Goal: Check status: Check status

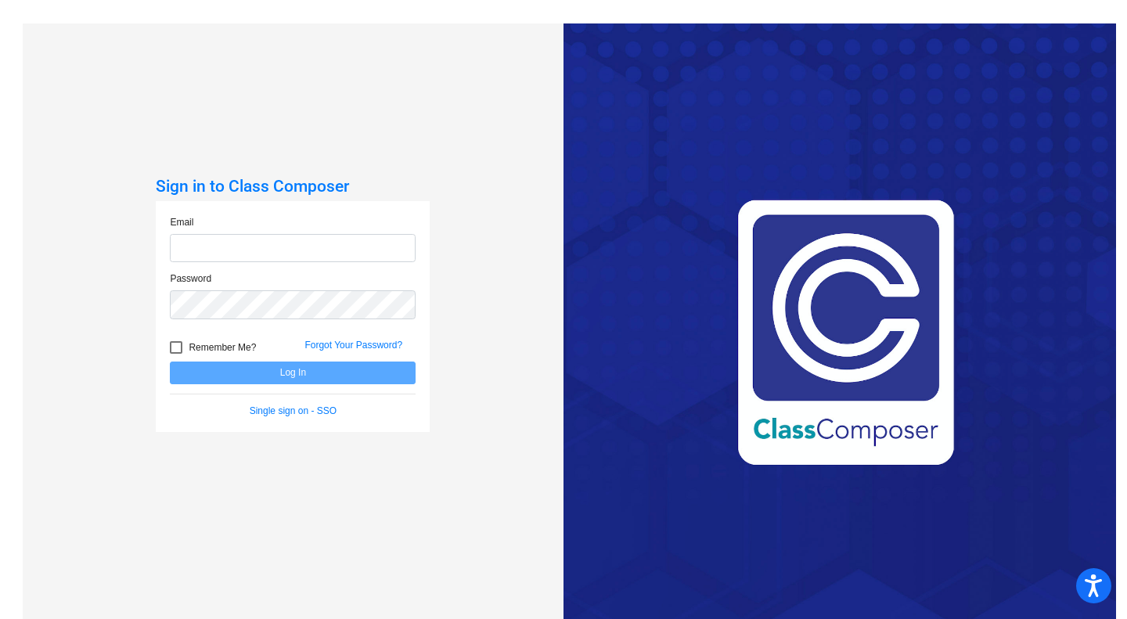
type input "[EMAIL_ADDRESS][DOMAIN_NAME]"
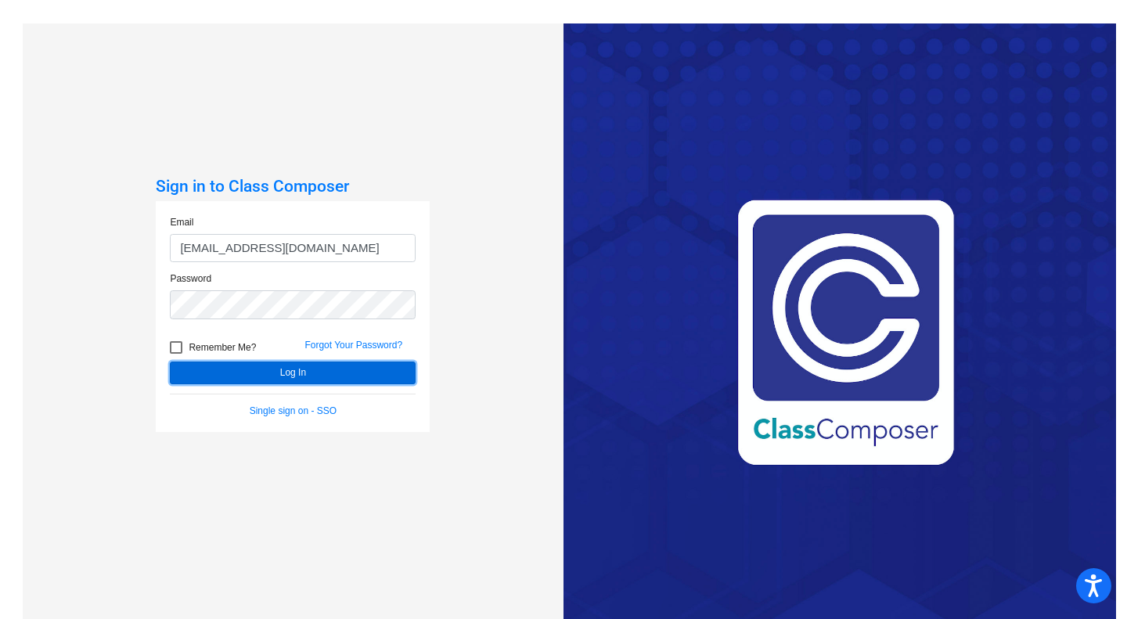
click at [274, 370] on button "Log In" at bounding box center [293, 372] width 246 height 23
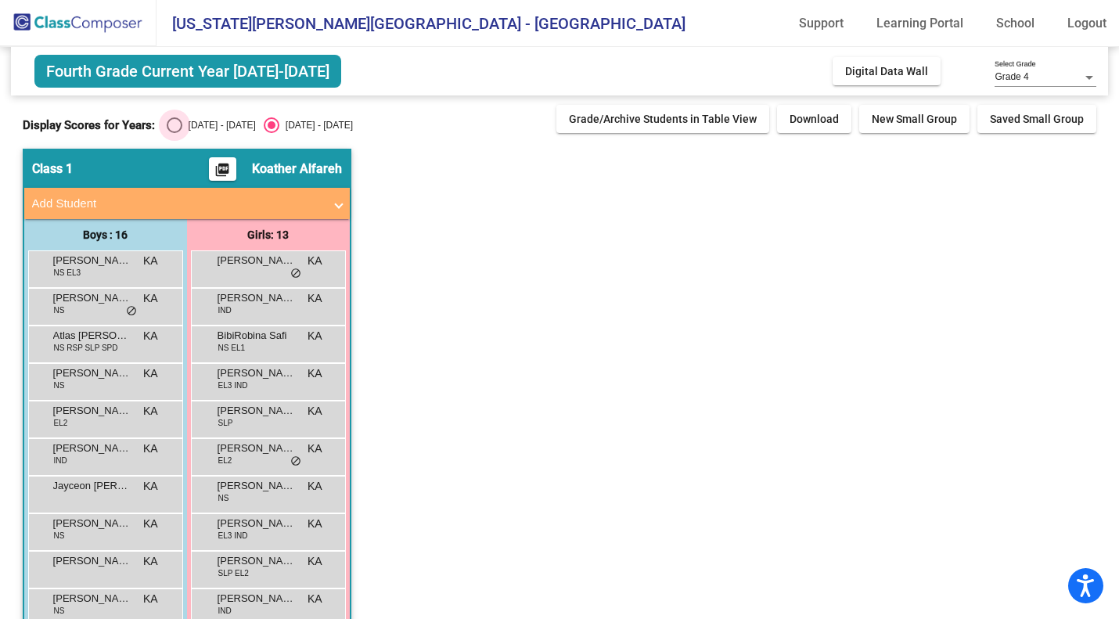
click at [174, 125] on div "Select an option" at bounding box center [175, 125] width 16 height 16
click at [174, 133] on input "[DATE] - [DATE]" at bounding box center [174, 133] width 1 height 1
radio input "true"
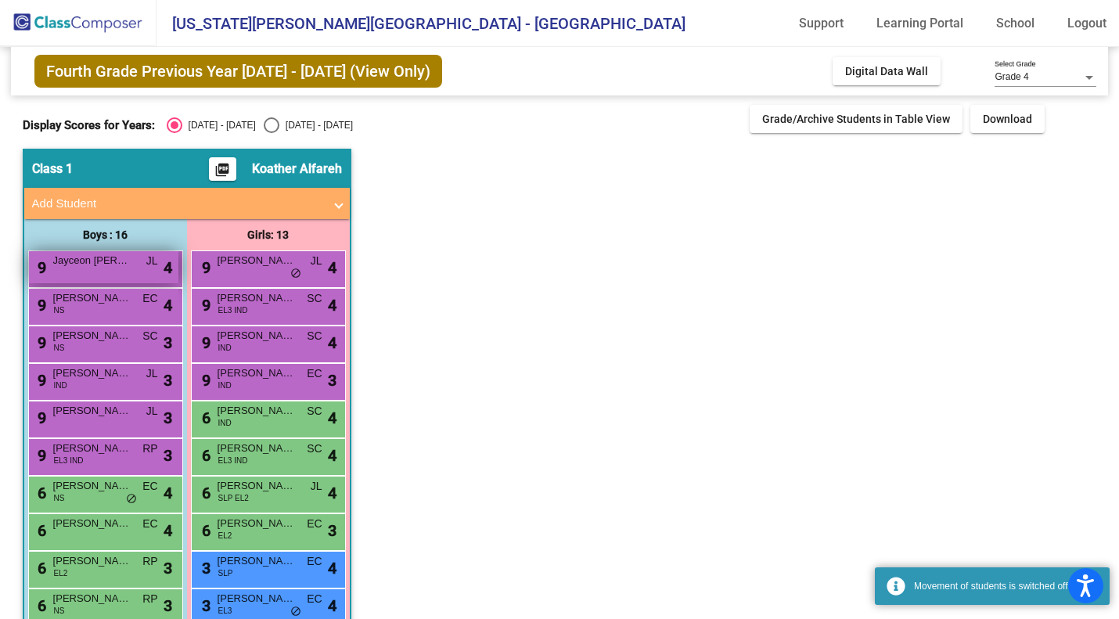
click at [133, 262] on div "9 Jayceon [PERSON_NAME] lock do_not_disturb_alt 4" at bounding box center [103, 267] width 149 height 32
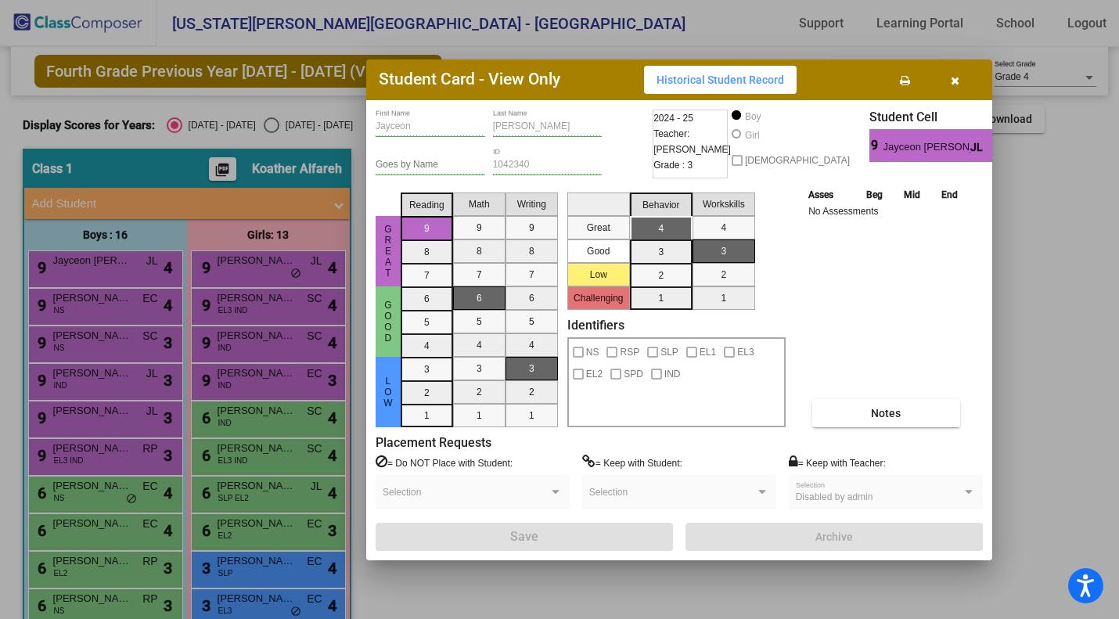
click at [128, 305] on div at bounding box center [559, 309] width 1119 height 619
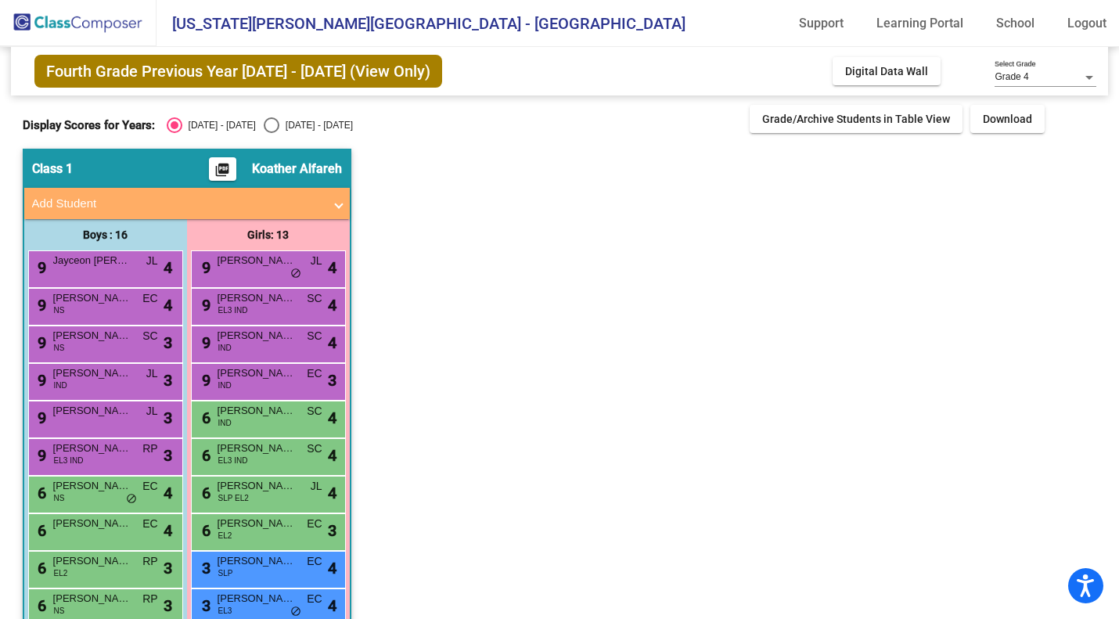
click at [128, 305] on span "[PERSON_NAME] [PERSON_NAME]" at bounding box center [92, 298] width 78 height 16
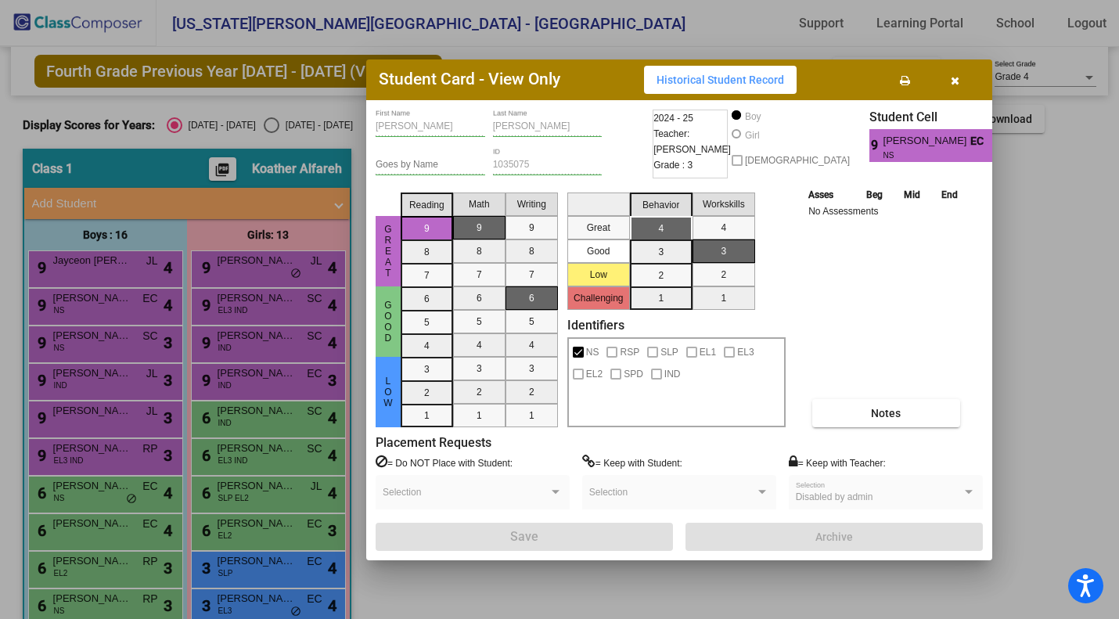
click at [119, 343] on div at bounding box center [559, 309] width 1119 height 619
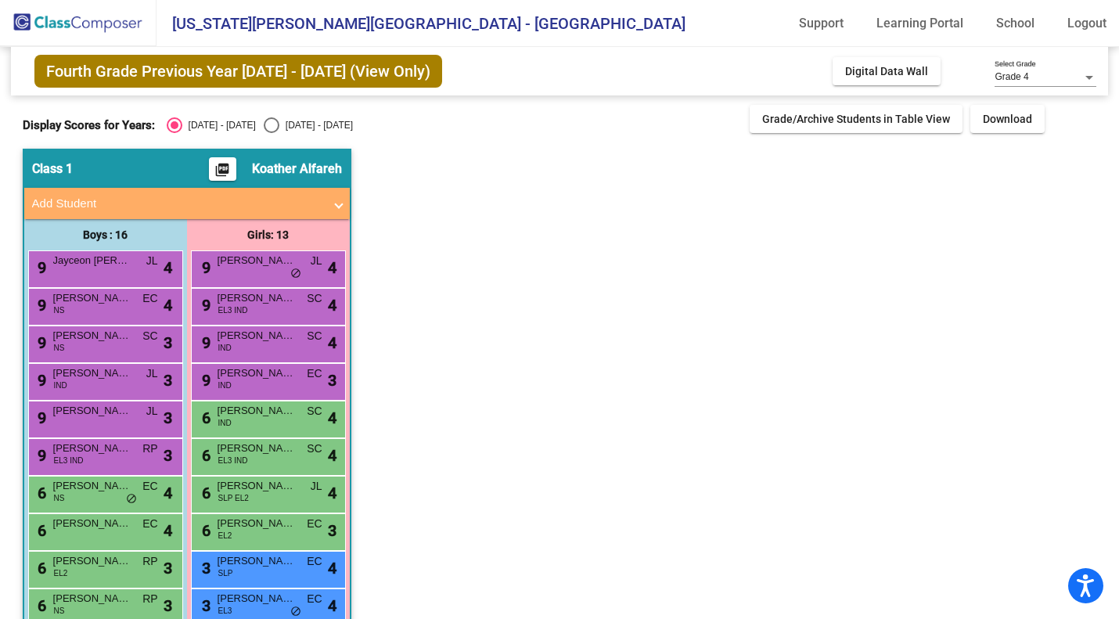
click at [119, 343] on div "9 [PERSON_NAME] [PERSON_NAME] SC lock do_not_disturb_alt 3" at bounding box center [103, 342] width 149 height 32
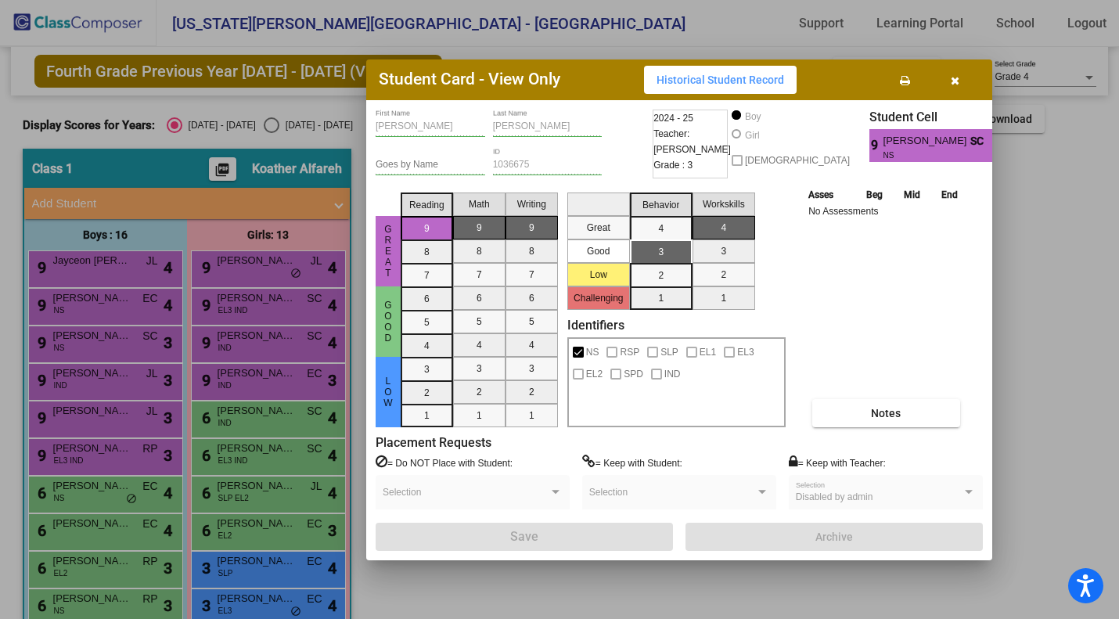
click at [113, 379] on div at bounding box center [559, 309] width 1119 height 619
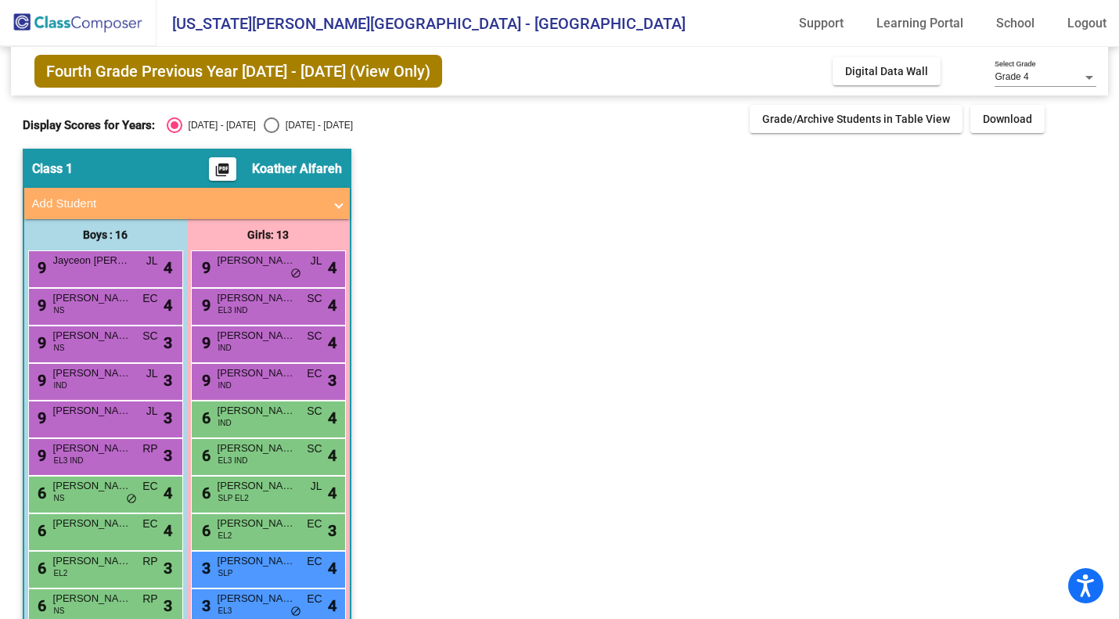
click at [113, 379] on span "[PERSON_NAME]" at bounding box center [92, 373] width 78 height 16
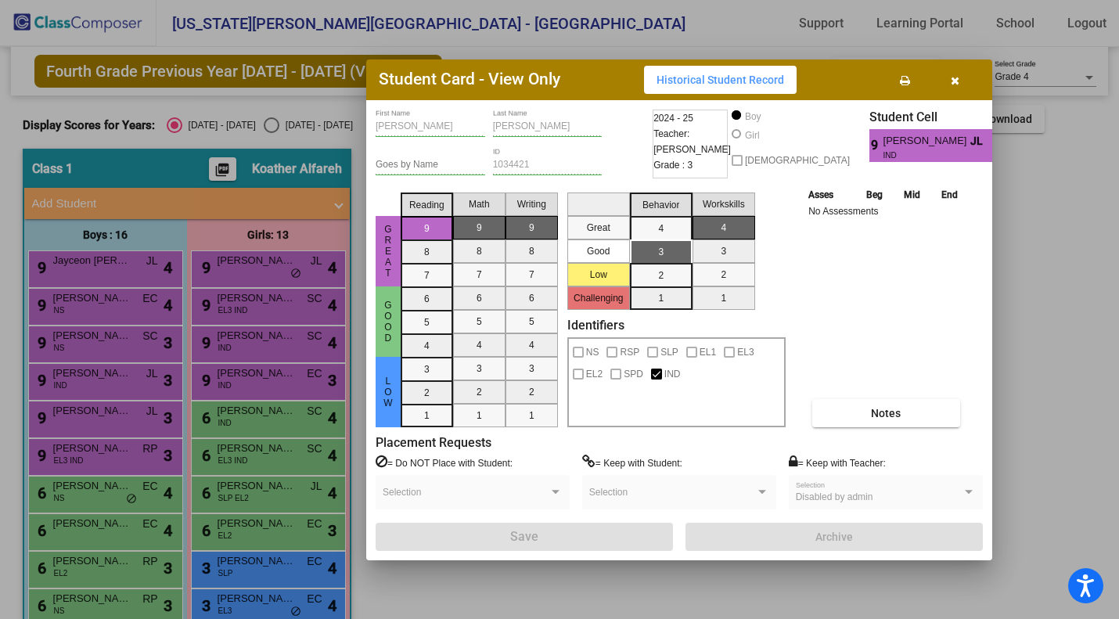
click at [103, 415] on div at bounding box center [559, 309] width 1119 height 619
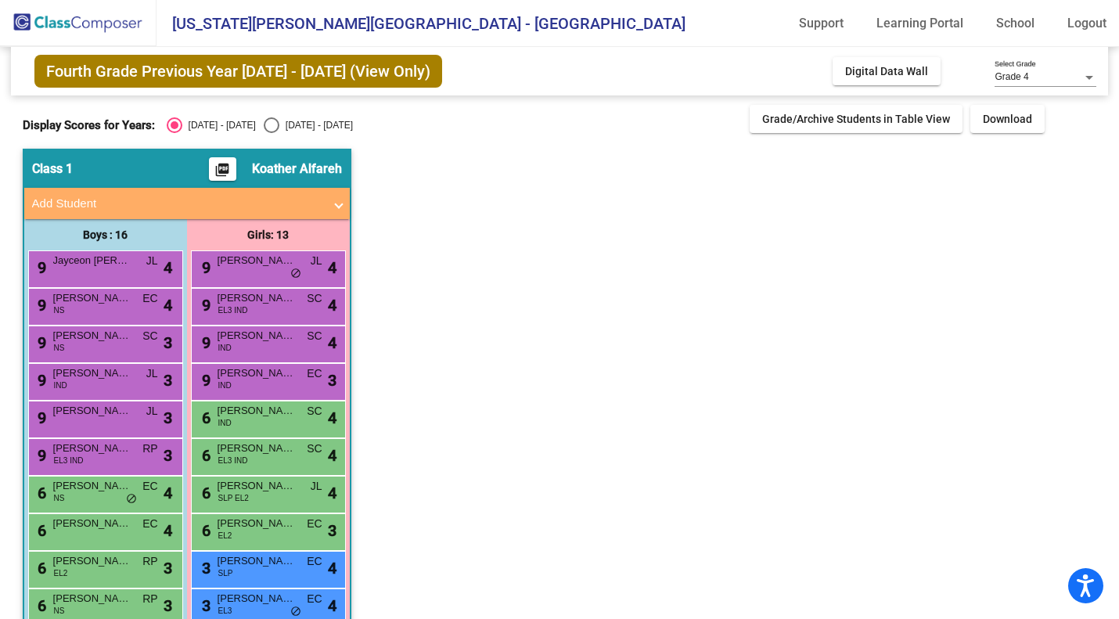
click at [103, 415] on span "[PERSON_NAME]" at bounding box center [92, 411] width 78 height 16
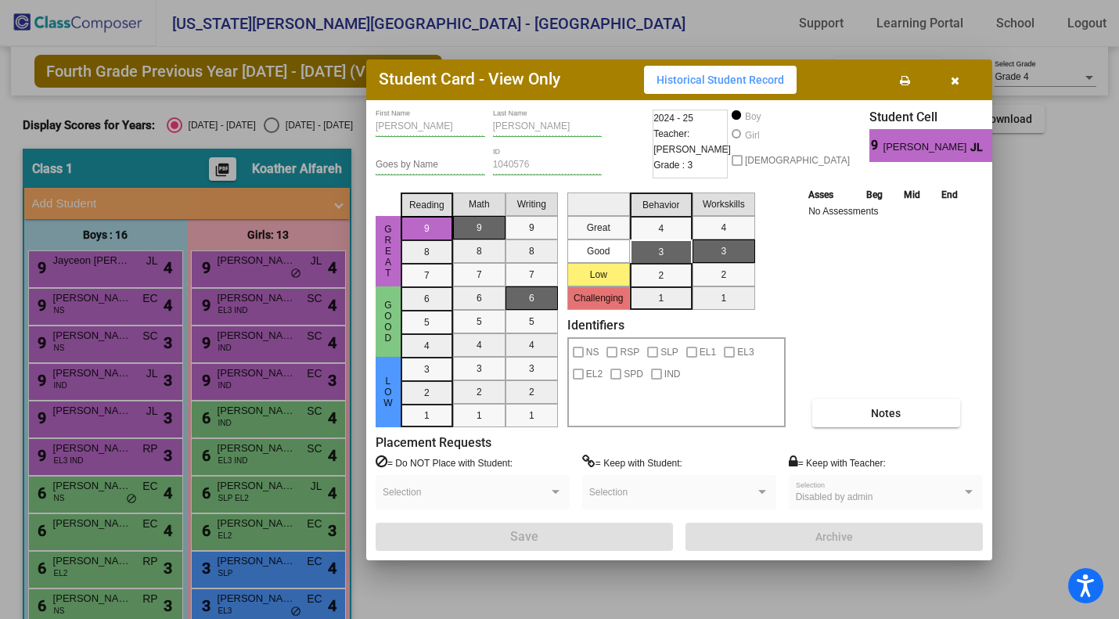
click at [115, 460] on div at bounding box center [559, 309] width 1119 height 619
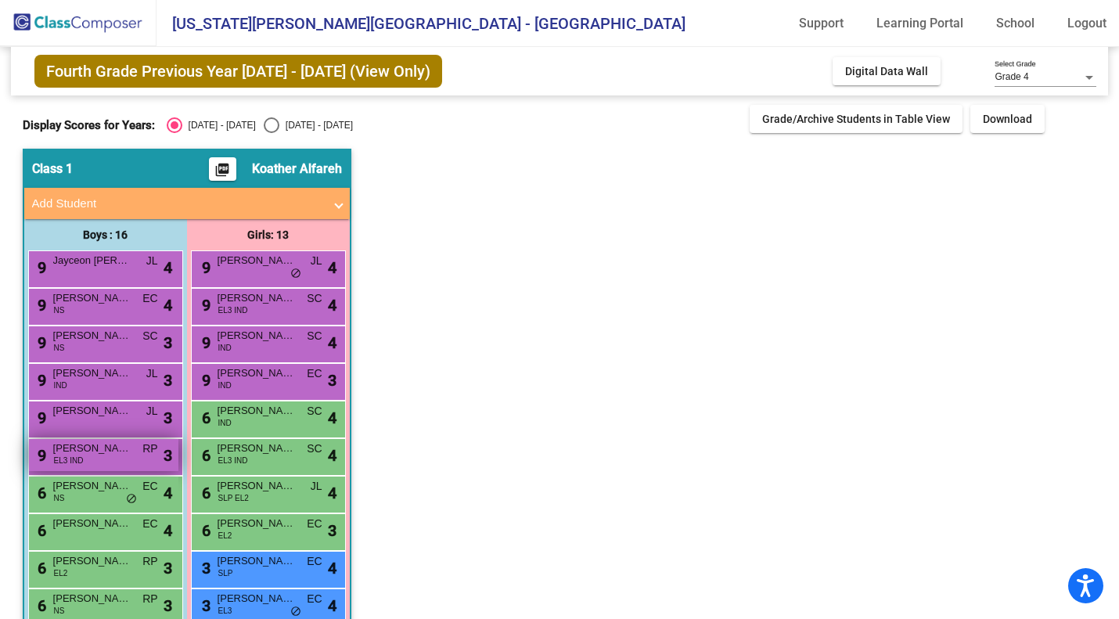
click at [126, 463] on div "9 [PERSON_NAME] EL3 IND RP lock do_not_disturb_alt 3" at bounding box center [103, 455] width 149 height 32
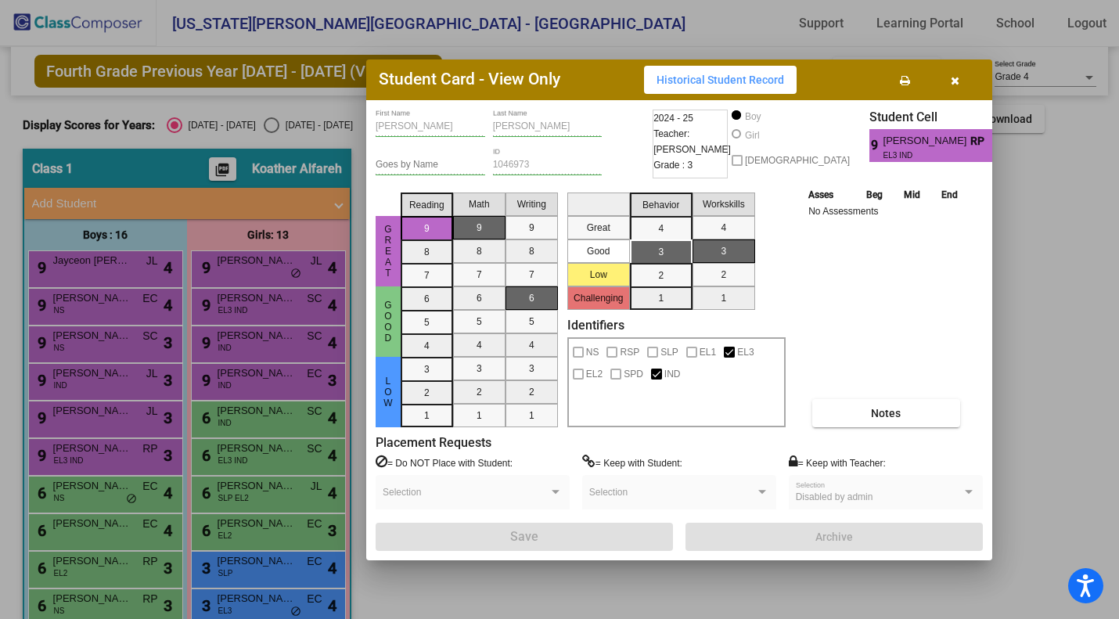
click at [119, 490] on div at bounding box center [559, 309] width 1119 height 619
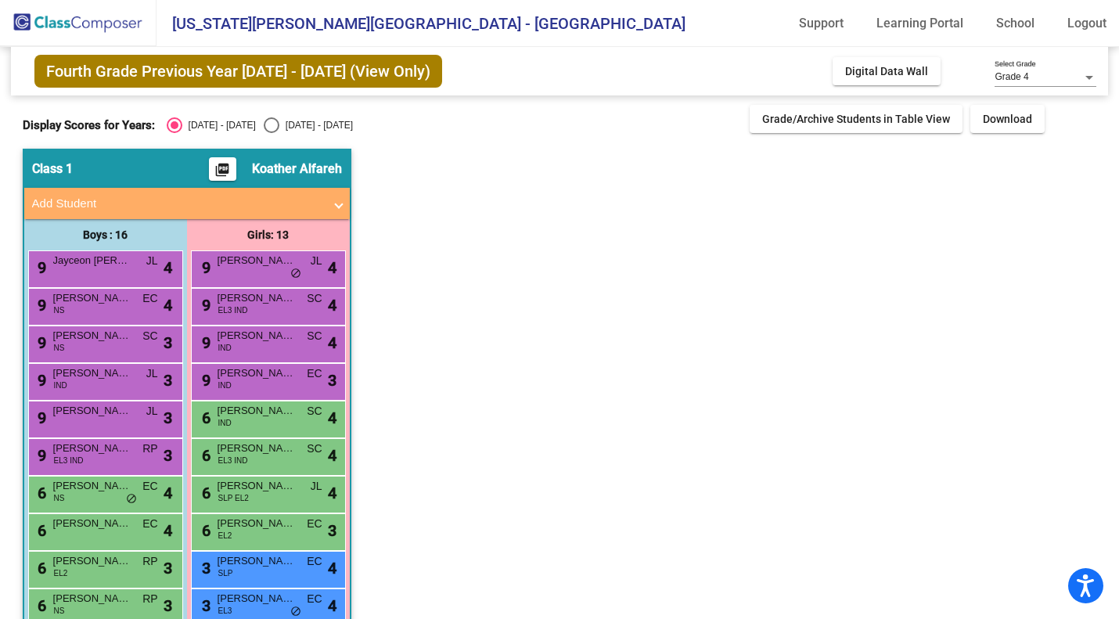
click at [119, 490] on span "[PERSON_NAME]" at bounding box center [92, 486] width 78 height 16
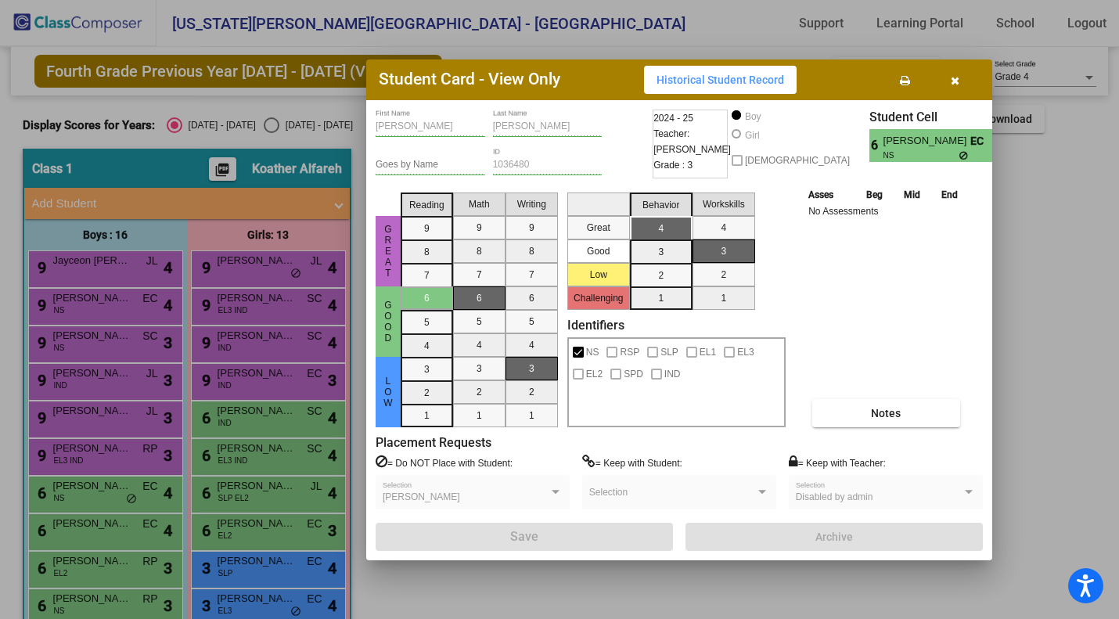
click at [110, 524] on div at bounding box center [559, 309] width 1119 height 619
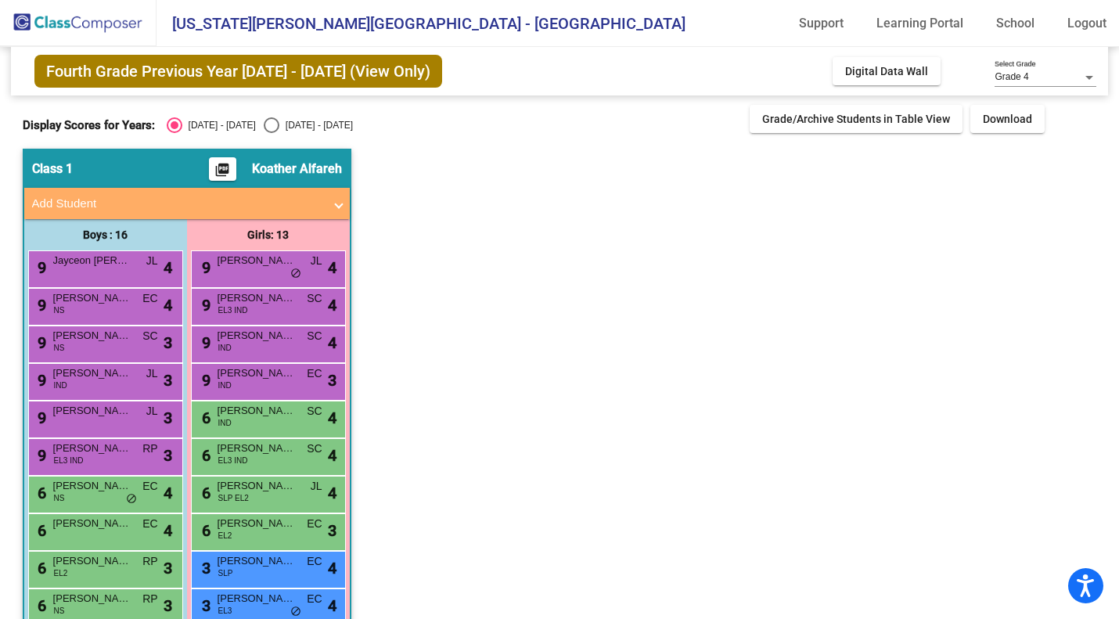
click at [110, 524] on span "[PERSON_NAME]" at bounding box center [92, 524] width 78 height 16
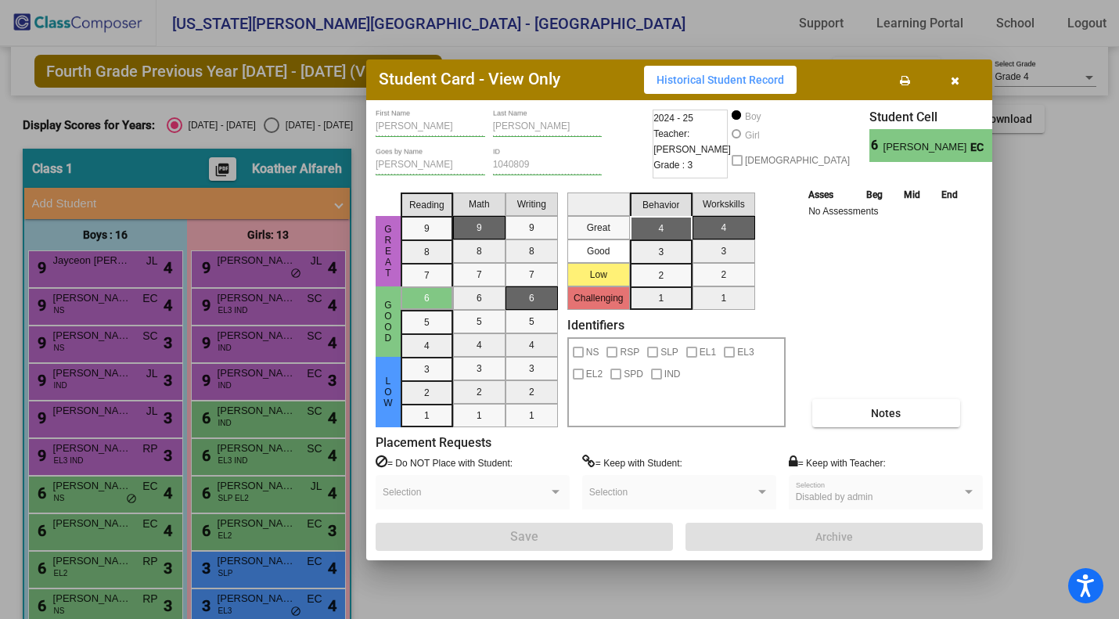
click at [89, 577] on div at bounding box center [559, 309] width 1119 height 619
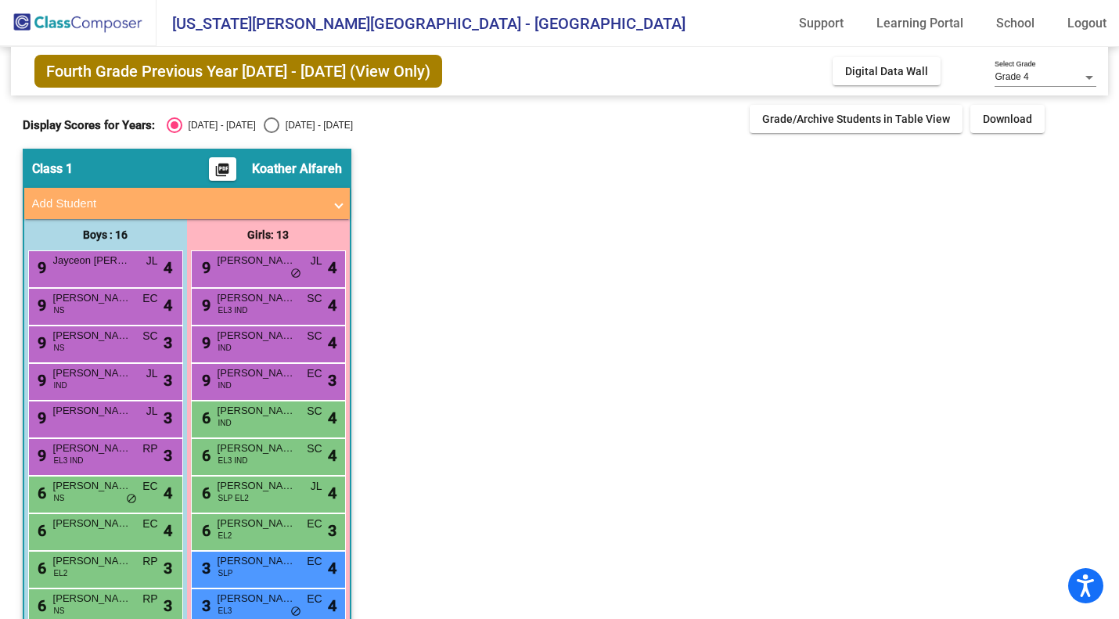
click at [89, 577] on div "6 [PERSON_NAME] [PERSON_NAME] EL2 RP lock do_not_disturb_alt 3" at bounding box center [103, 568] width 149 height 32
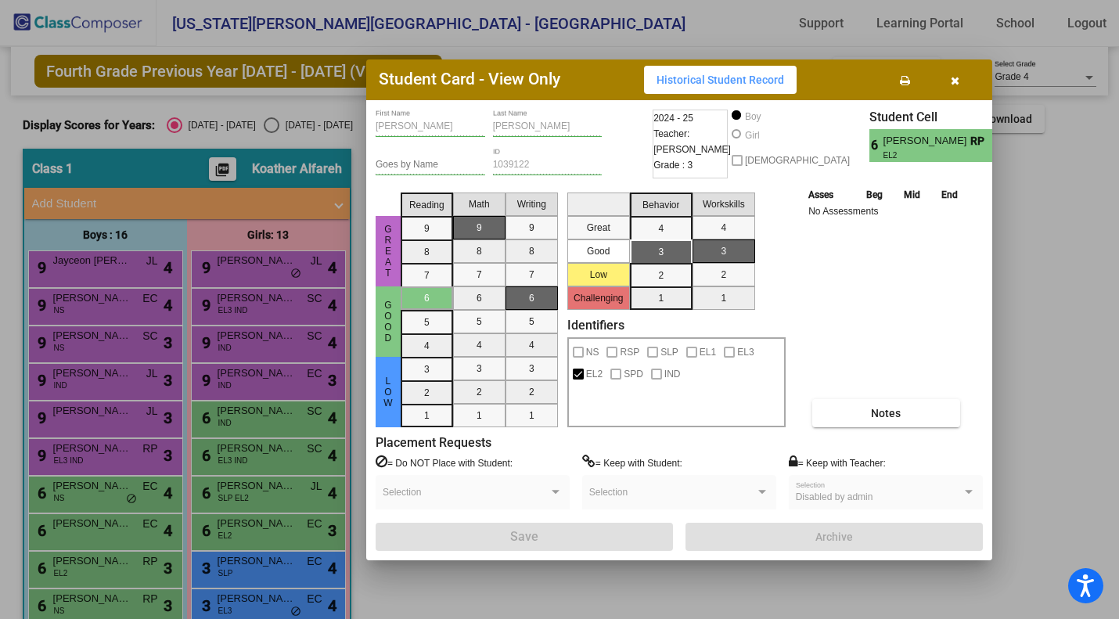
click at [88, 596] on div at bounding box center [559, 309] width 1119 height 619
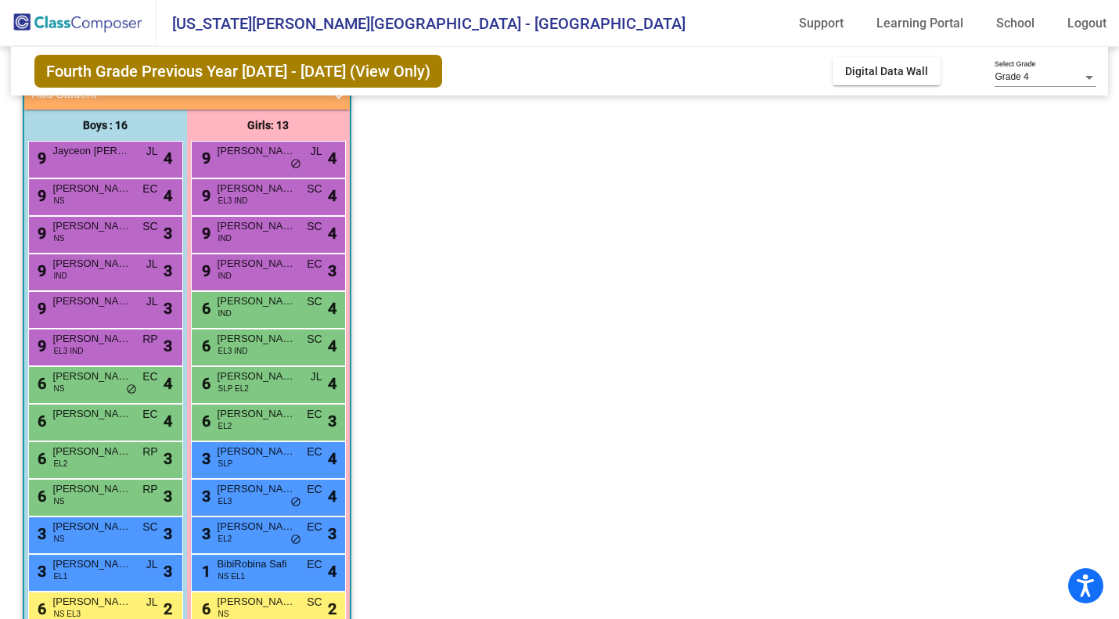
scroll to position [122, 0]
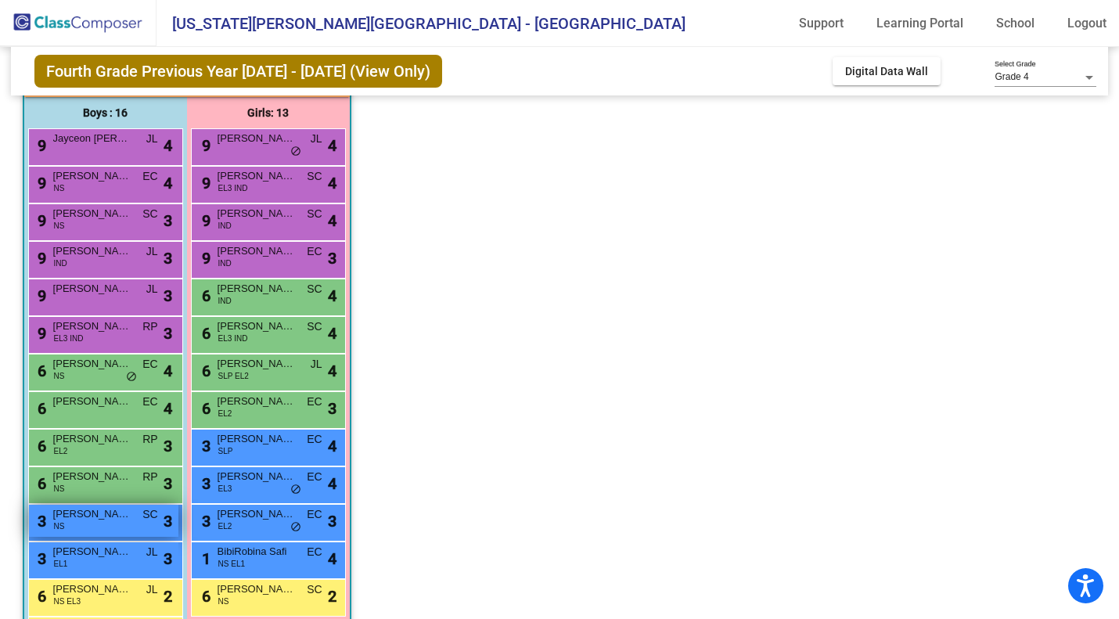
click at [107, 523] on div "3 [PERSON_NAME] NS SC lock do_not_disturb_alt 3" at bounding box center [103, 521] width 149 height 32
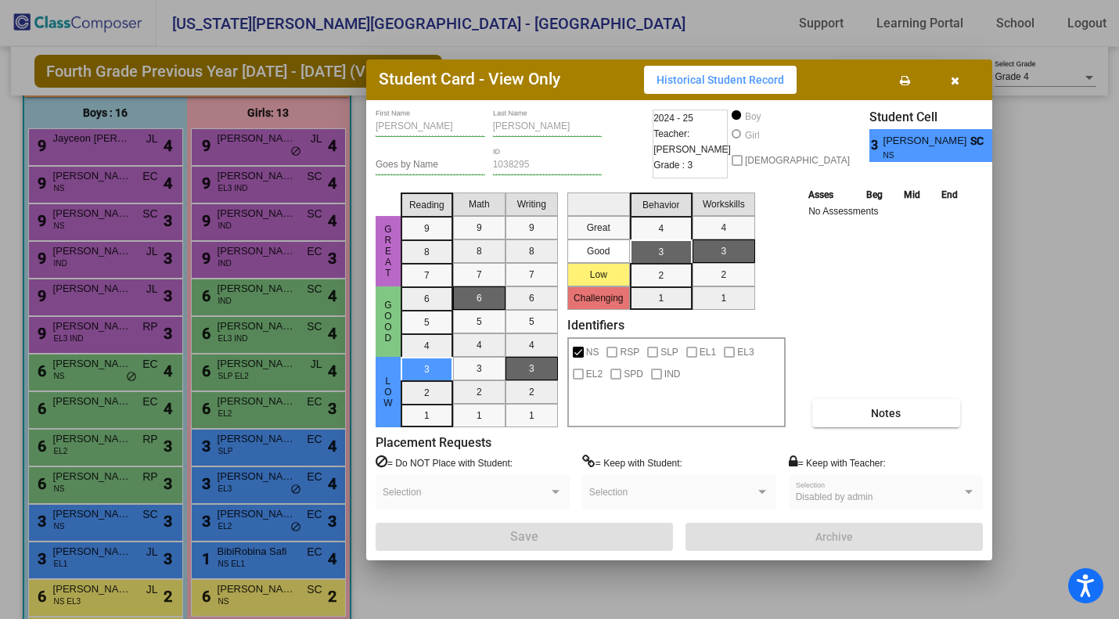
click at [98, 553] on div at bounding box center [559, 309] width 1119 height 619
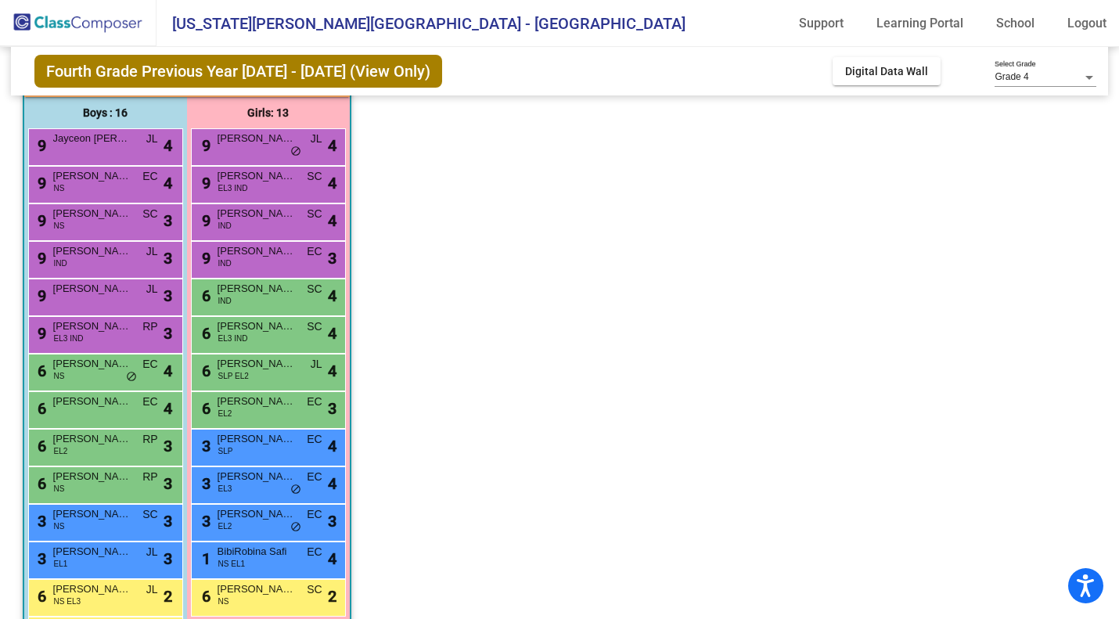
click at [98, 553] on span "[PERSON_NAME]" at bounding box center [92, 552] width 78 height 16
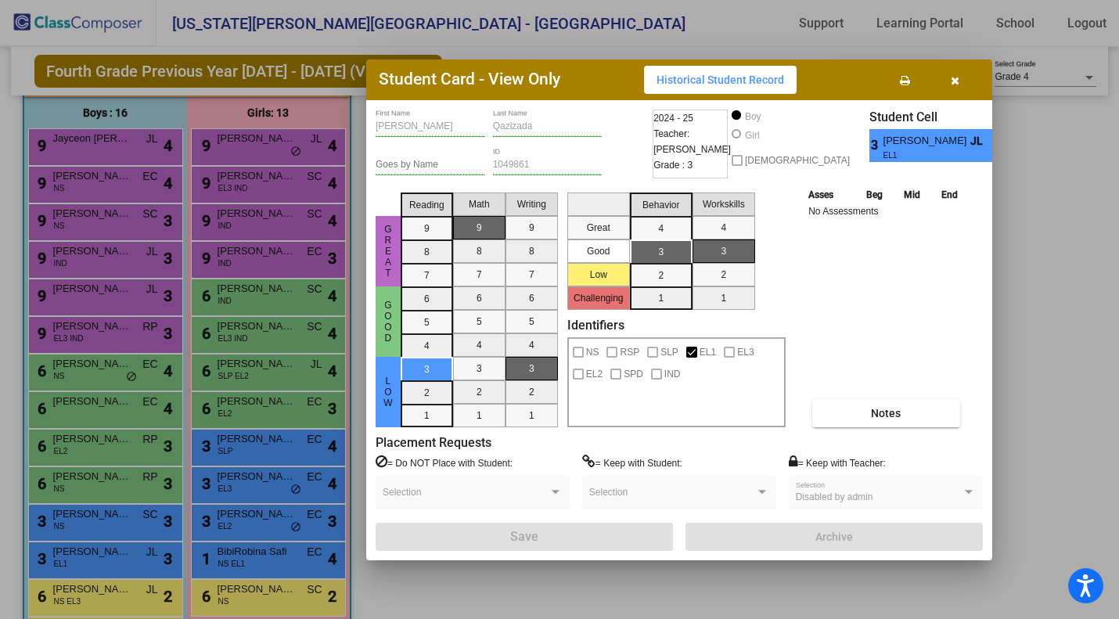
click at [96, 580] on div at bounding box center [559, 309] width 1119 height 619
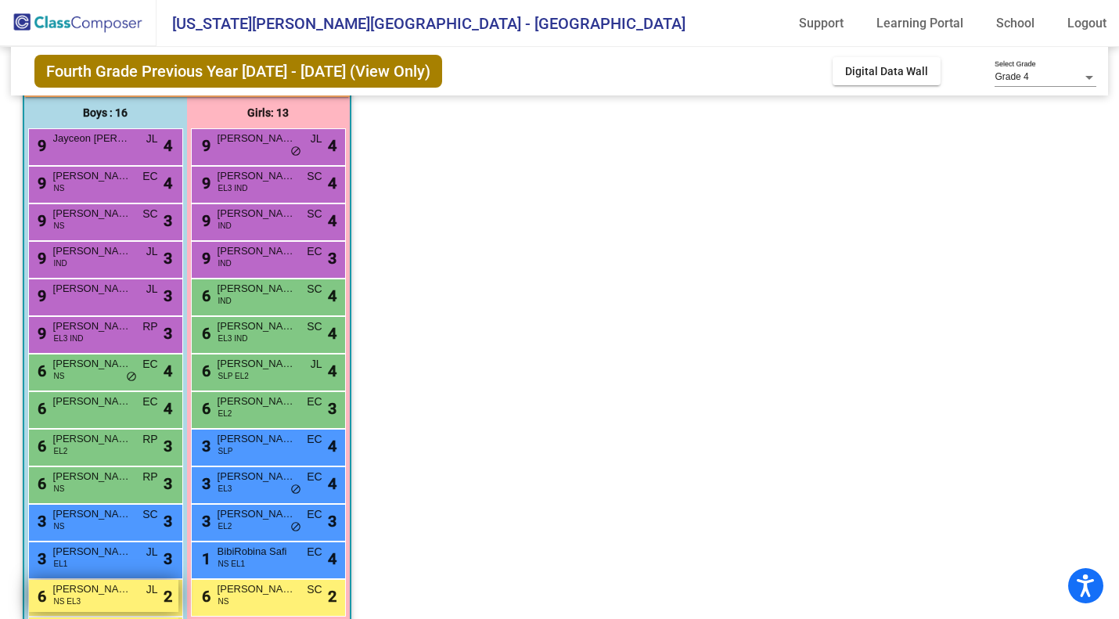
click at [92, 596] on span "[PERSON_NAME]" at bounding box center [92, 589] width 78 height 16
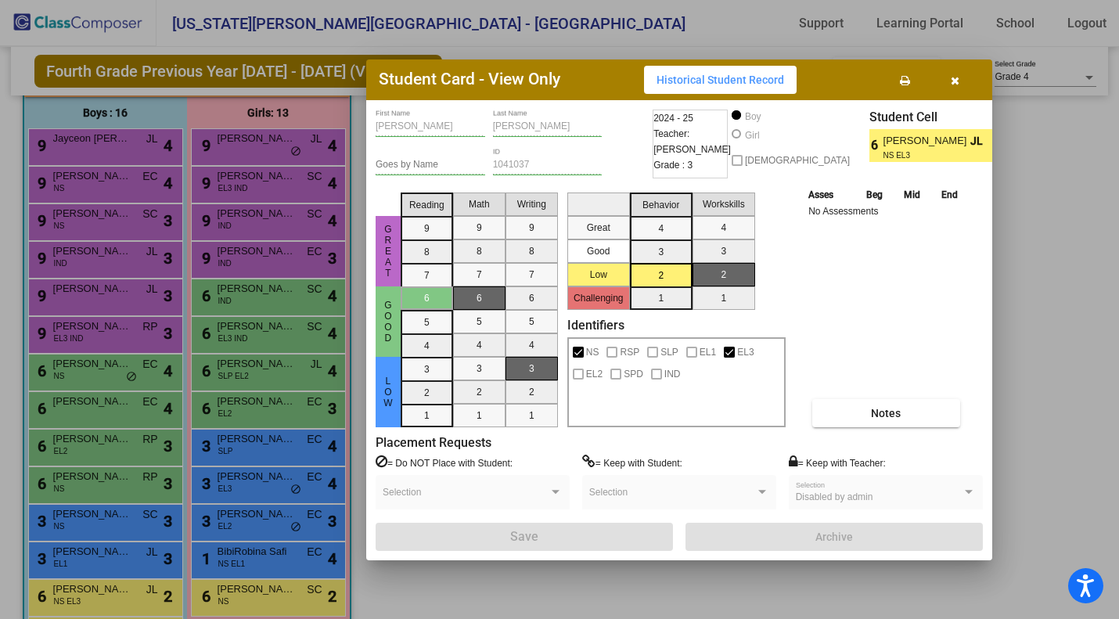
click at [203, 611] on div at bounding box center [559, 309] width 1119 height 619
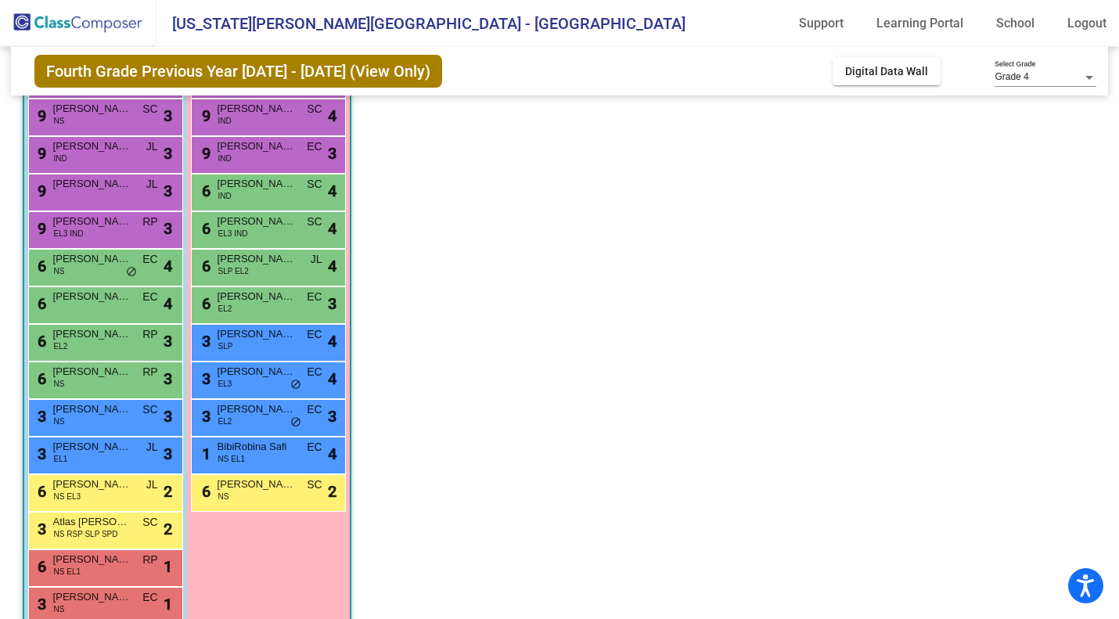
scroll to position [232, 0]
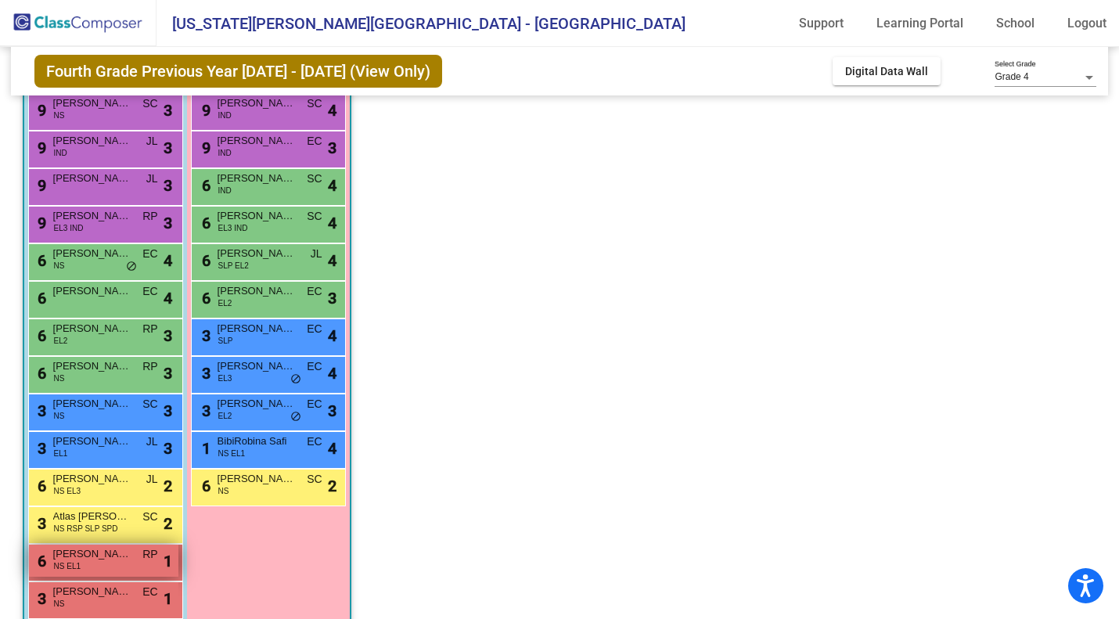
click at [98, 557] on span "[PERSON_NAME]" at bounding box center [92, 554] width 78 height 16
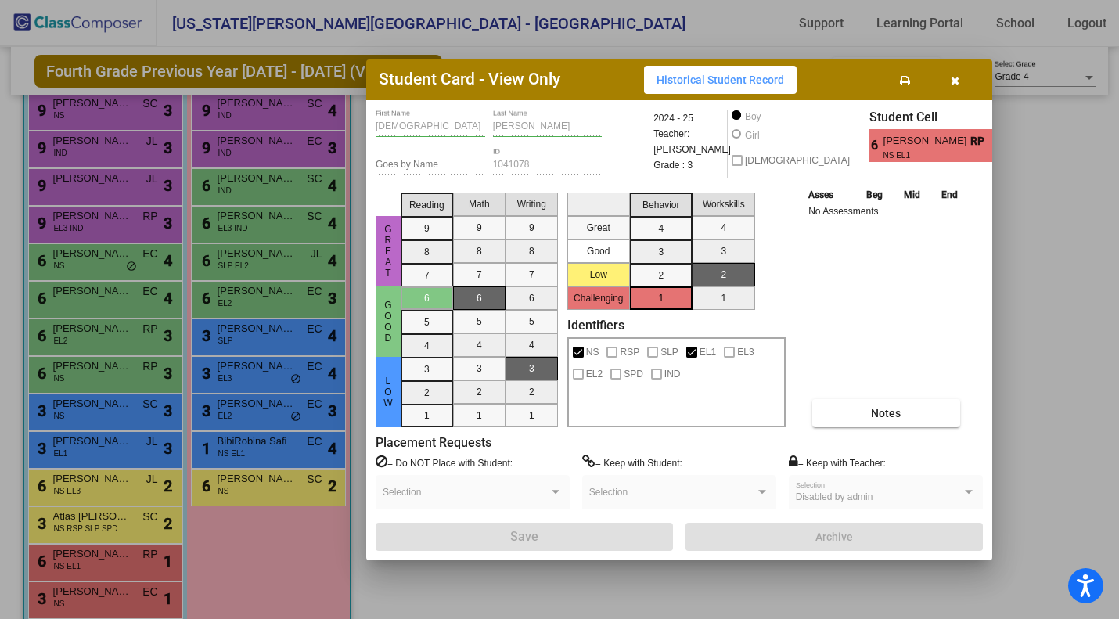
click at [88, 599] on div at bounding box center [559, 309] width 1119 height 619
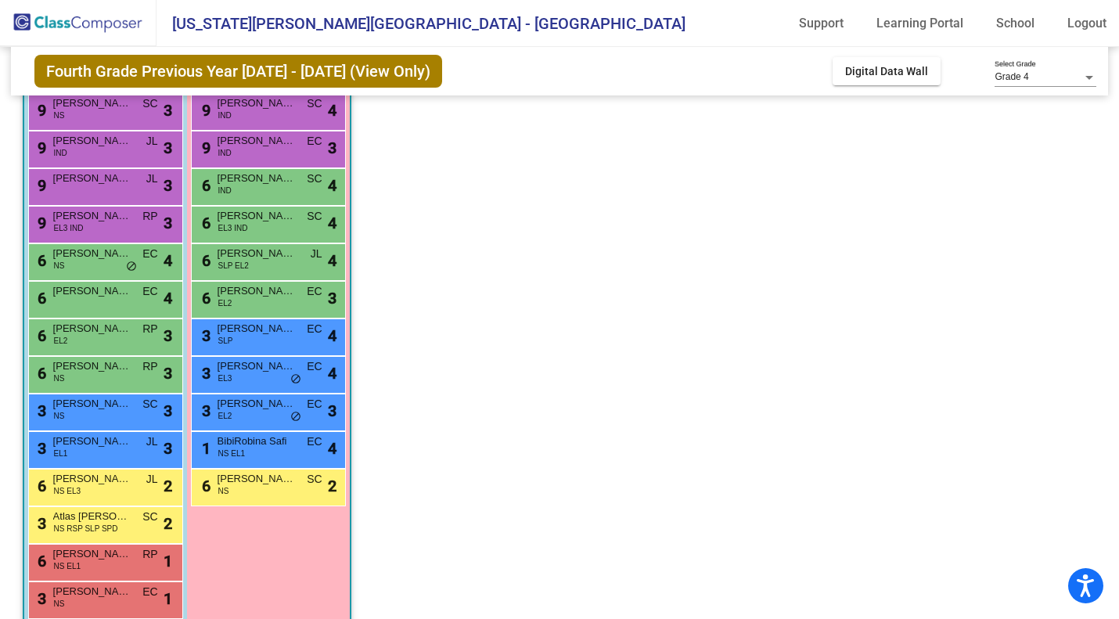
click at [88, 599] on div "3 [PERSON_NAME] NS EC lock do_not_disturb_alt 1" at bounding box center [103, 598] width 149 height 32
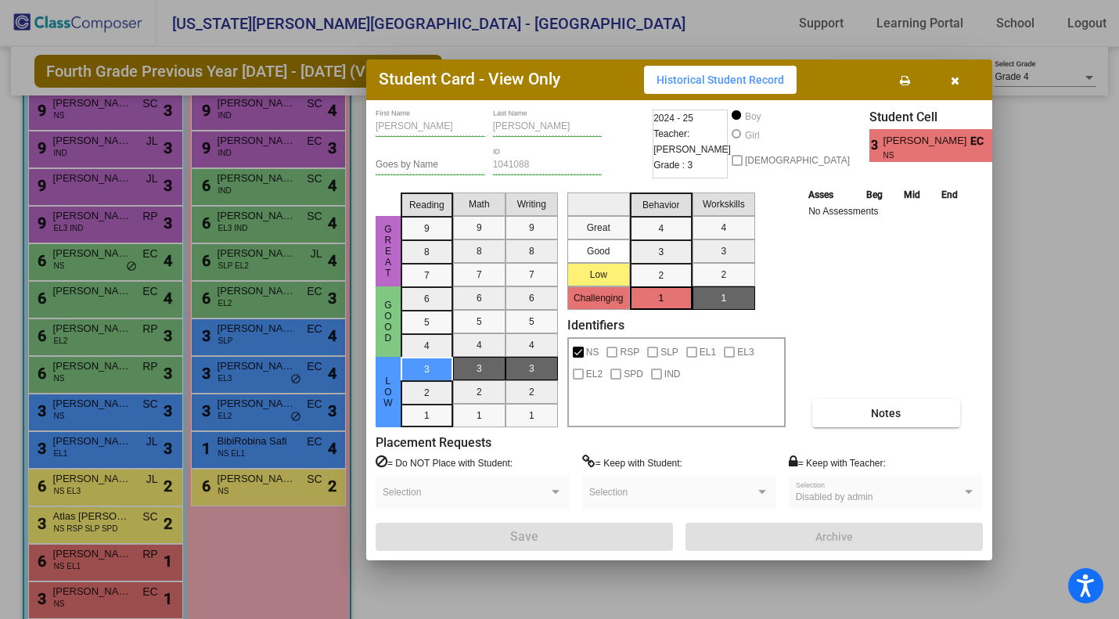
scroll to position [0, 0]
click at [230, 92] on div at bounding box center [559, 309] width 1119 height 619
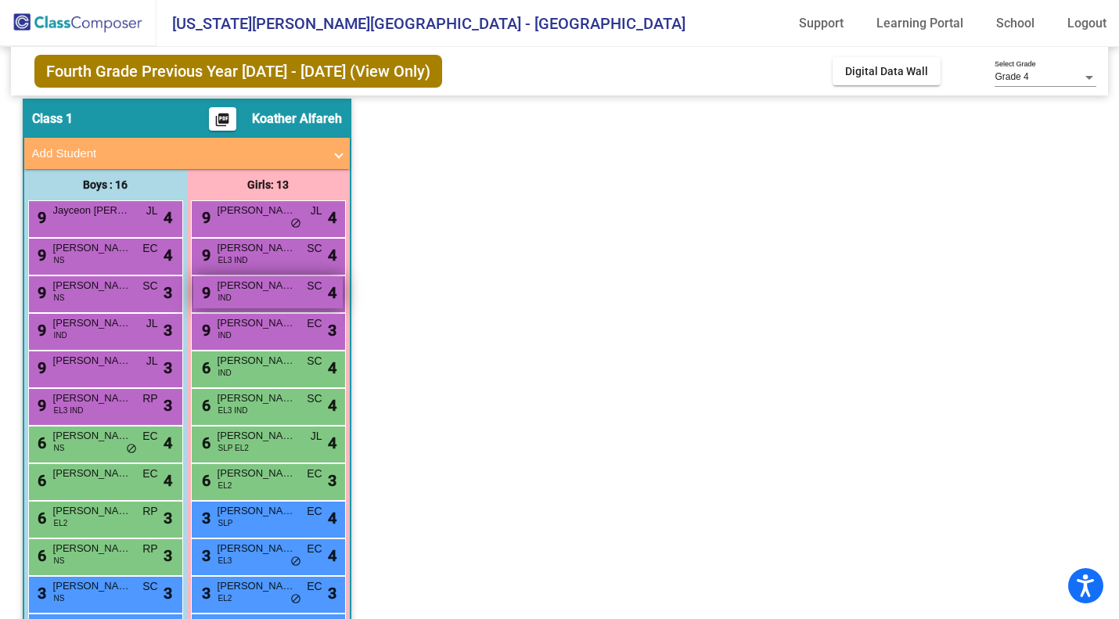
scroll to position [49, 0]
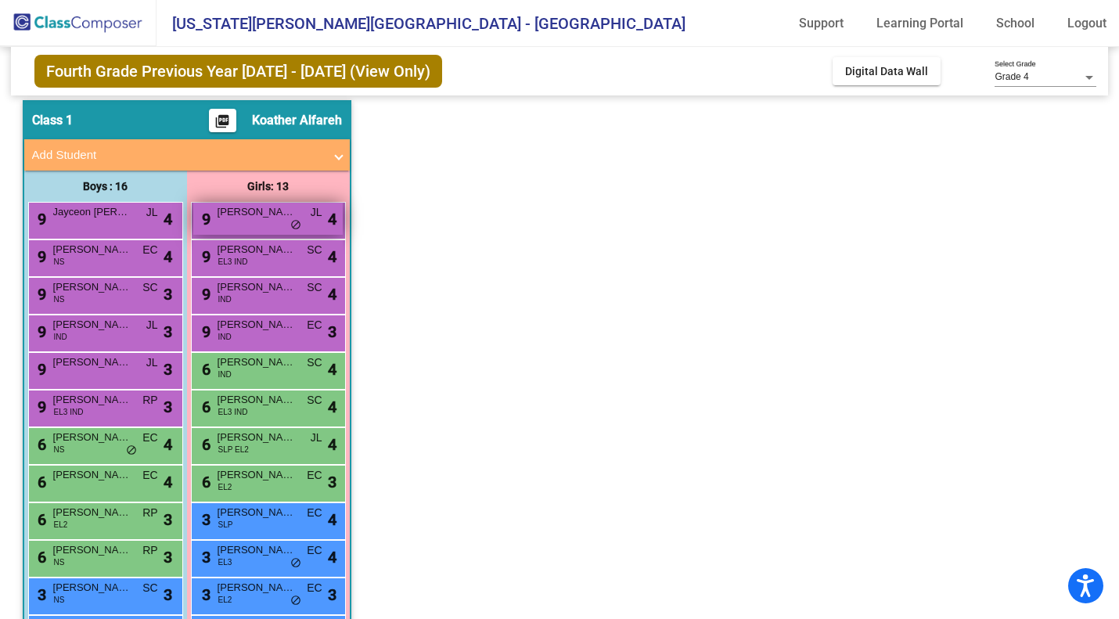
click at [254, 230] on div "9 [PERSON_NAME] lock do_not_disturb_alt 4" at bounding box center [267, 219] width 149 height 32
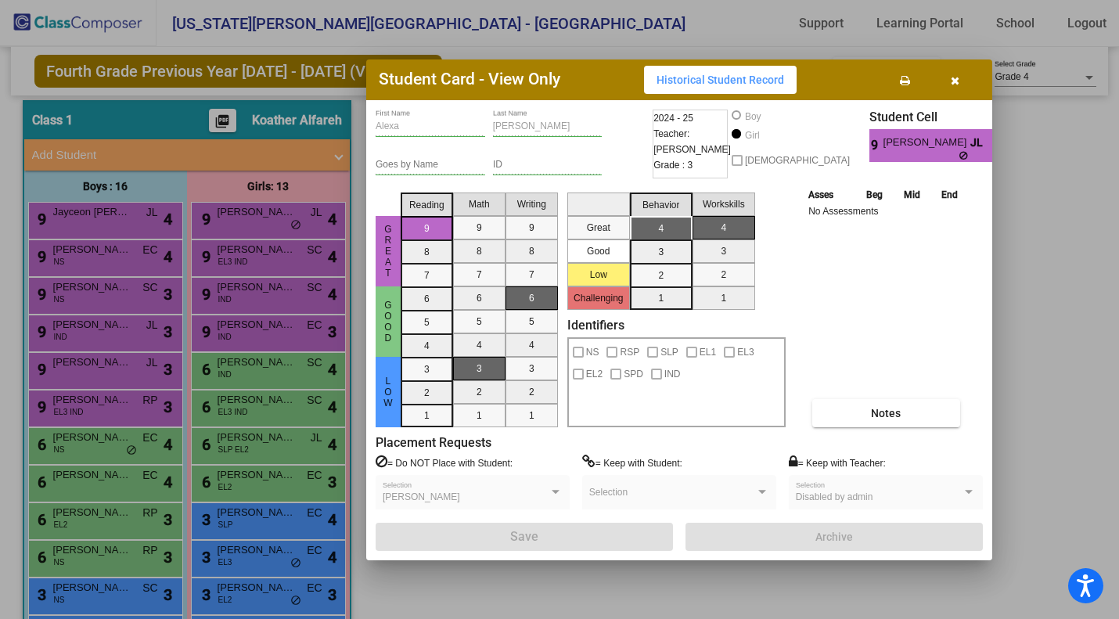
click at [258, 263] on div at bounding box center [559, 309] width 1119 height 619
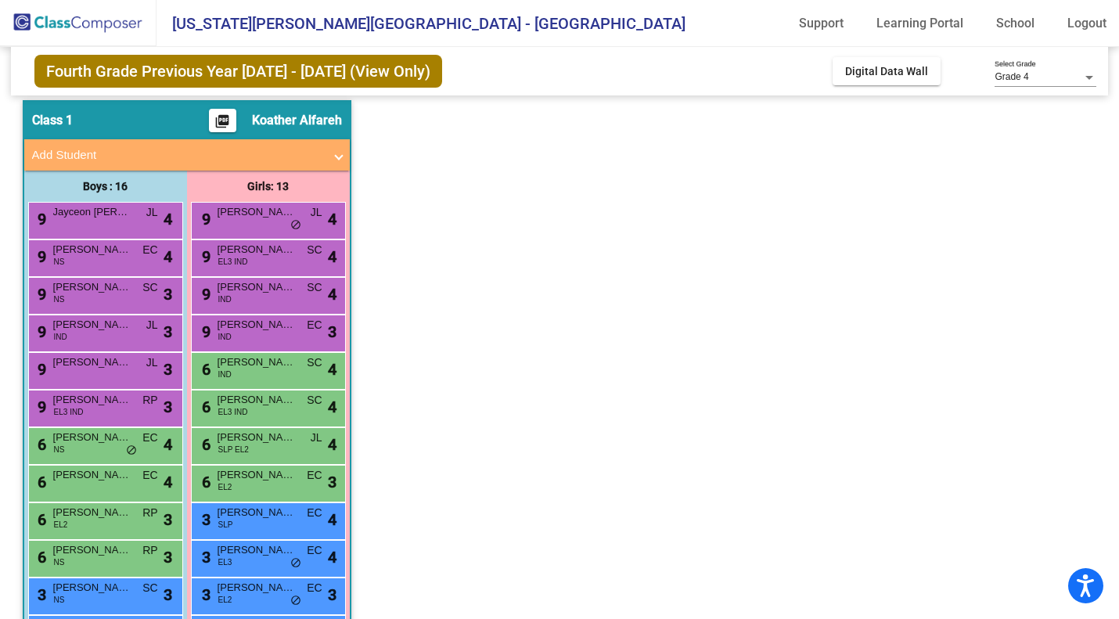
click at [258, 263] on div "9 [PERSON_NAME] EL3 IND SC lock do_not_disturb_alt 4" at bounding box center [267, 256] width 149 height 32
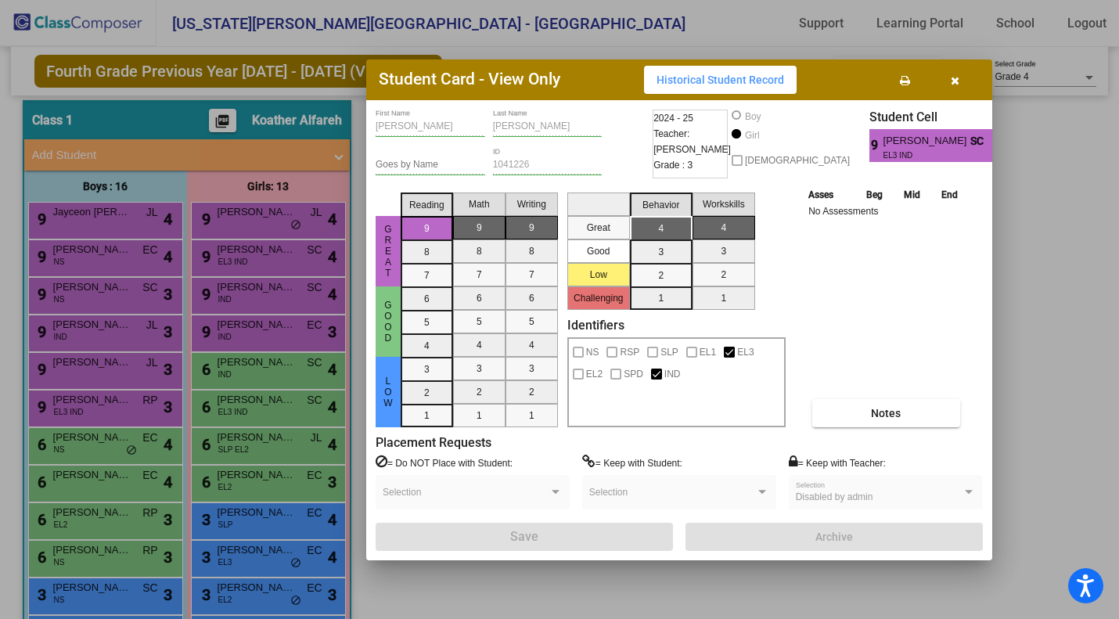
click at [253, 288] on div at bounding box center [559, 309] width 1119 height 619
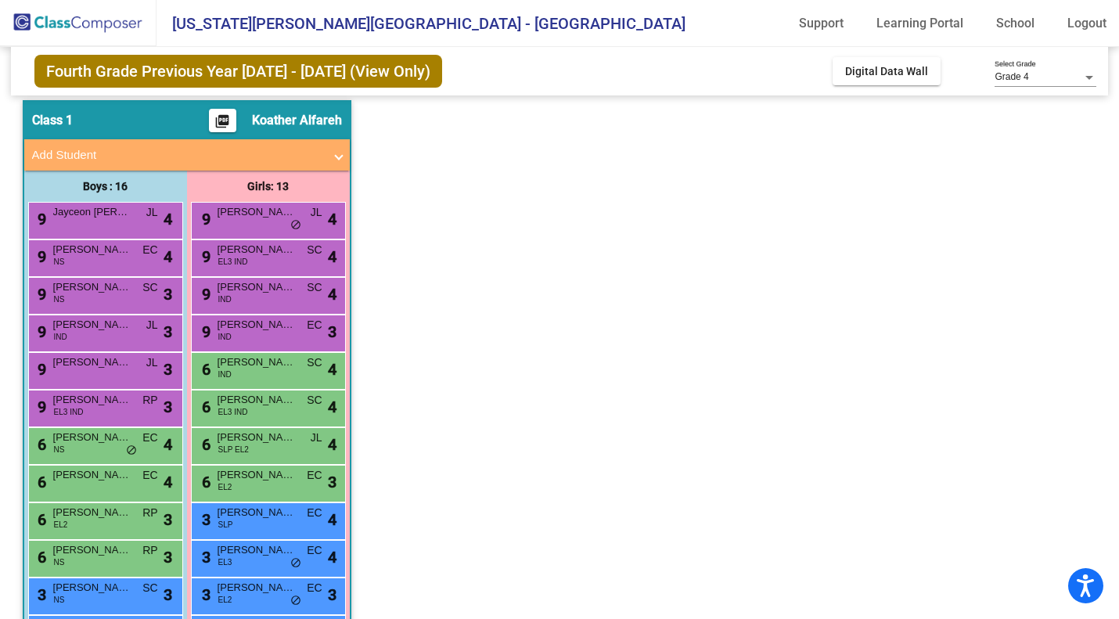
click at [253, 288] on span "[PERSON_NAME]" at bounding box center [256, 287] width 78 height 16
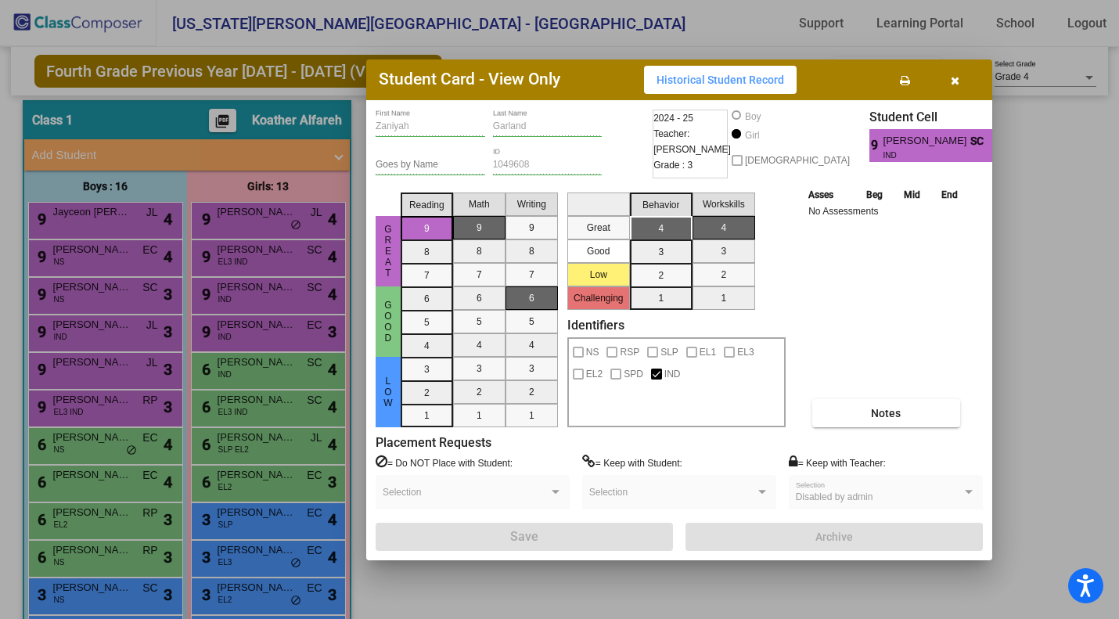
click at [244, 322] on div at bounding box center [559, 309] width 1119 height 619
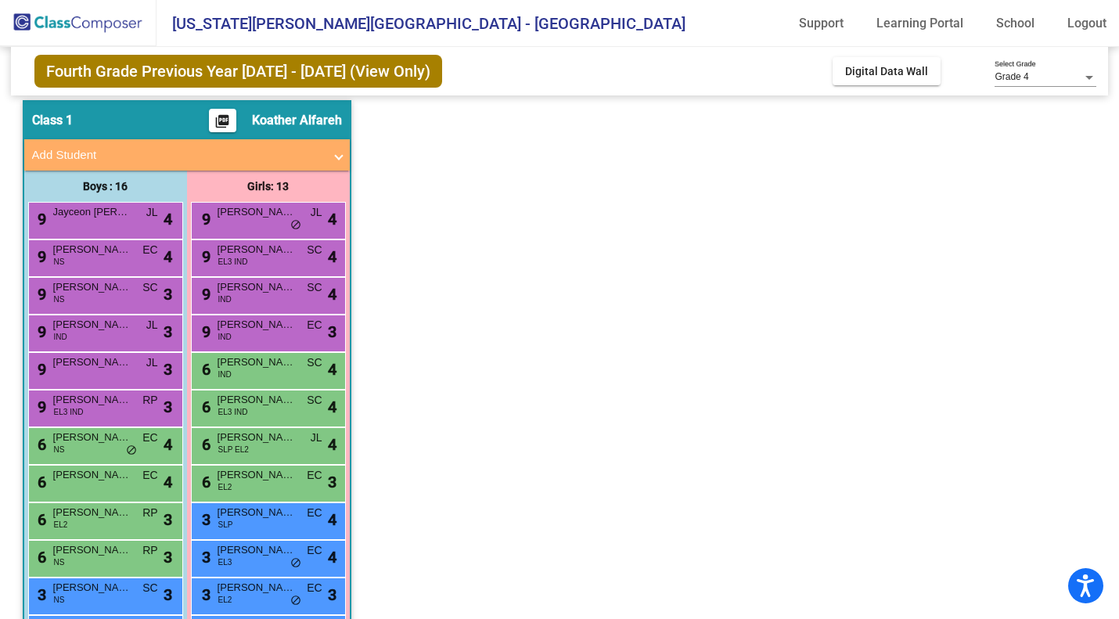
click at [244, 322] on span "[PERSON_NAME]" at bounding box center [256, 325] width 78 height 16
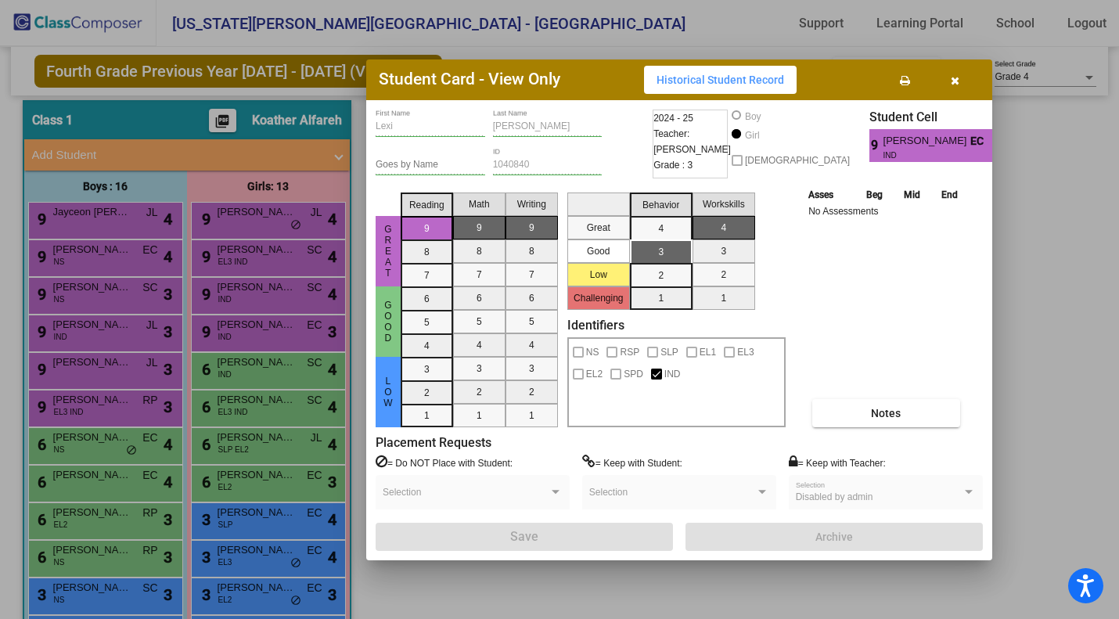
click at [236, 379] on div at bounding box center [559, 309] width 1119 height 619
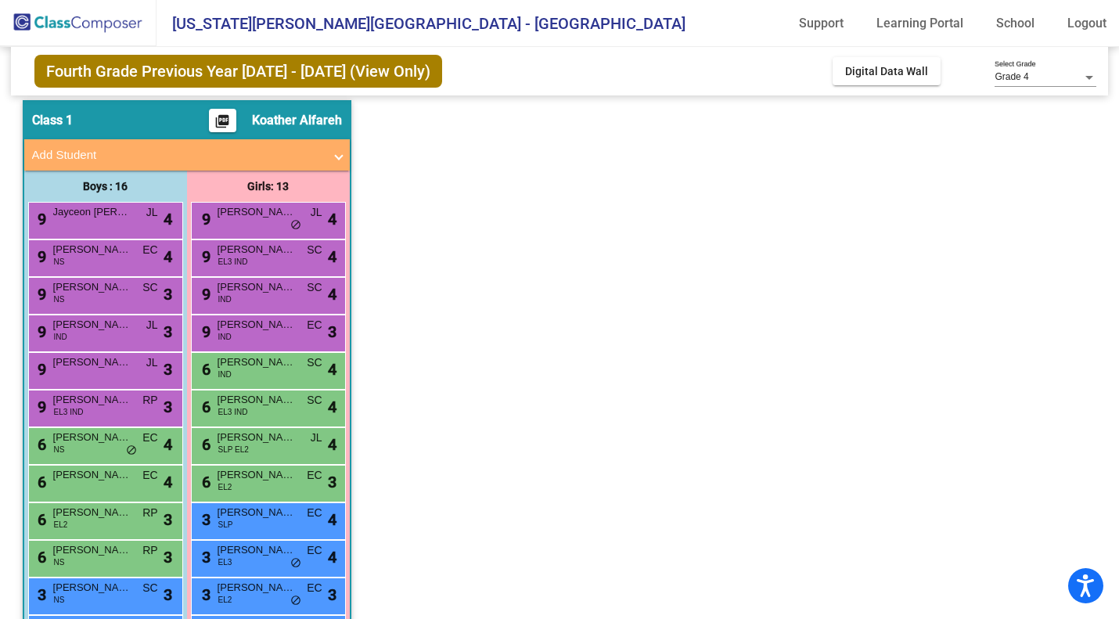
click at [236, 379] on div "[DATE][PERSON_NAME] IND SC lock do_not_disturb_alt 4" at bounding box center [267, 369] width 149 height 32
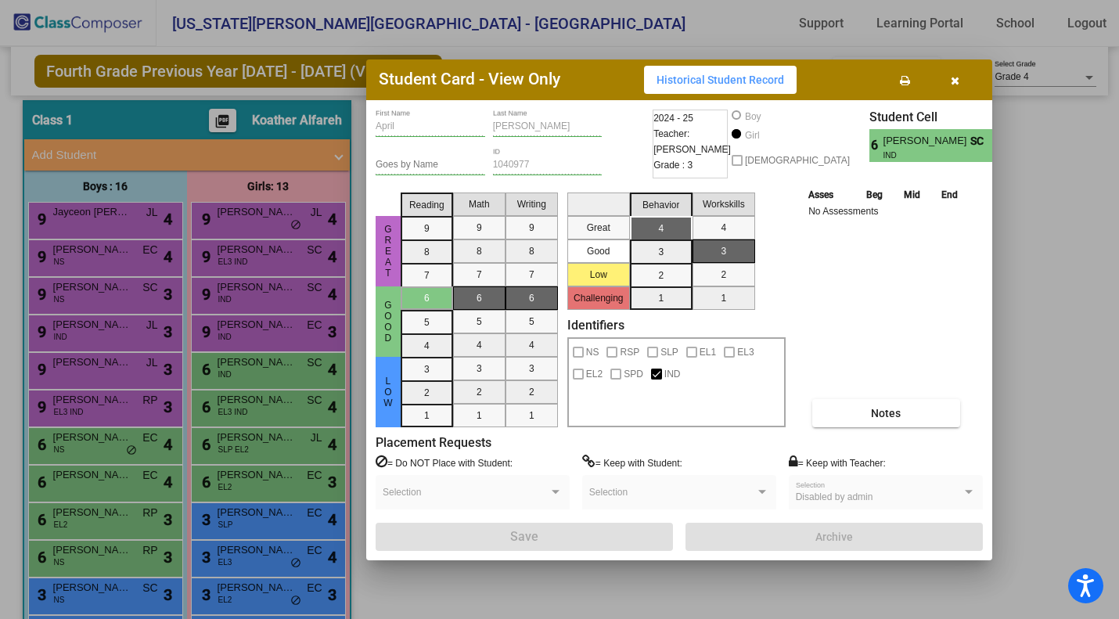
click at [231, 397] on div at bounding box center [559, 309] width 1119 height 619
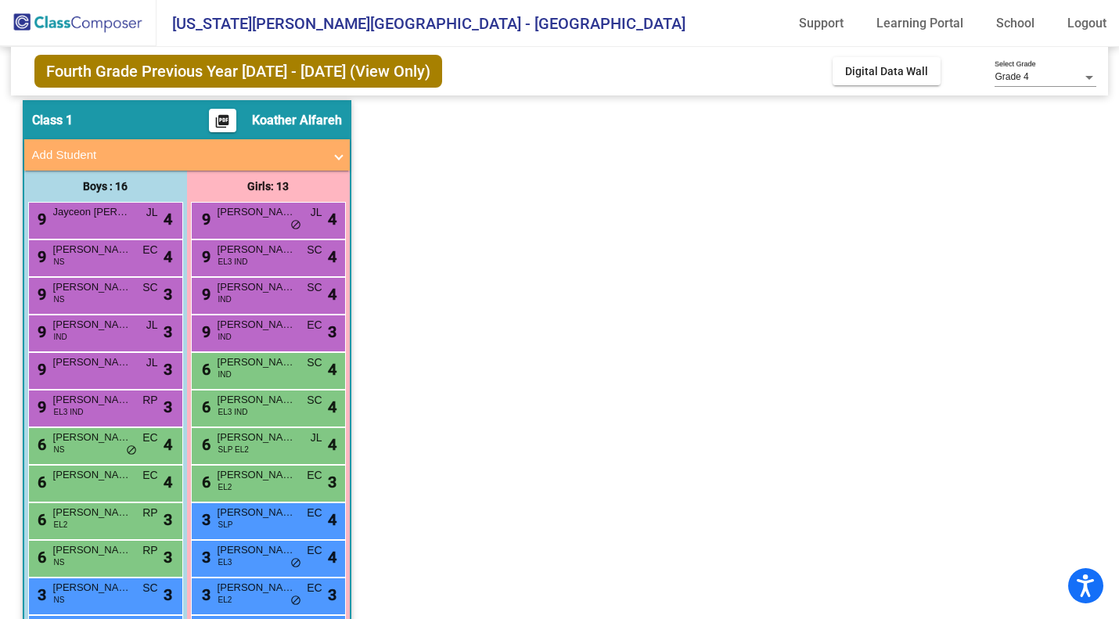
click at [231, 397] on span "[PERSON_NAME]" at bounding box center [256, 400] width 78 height 16
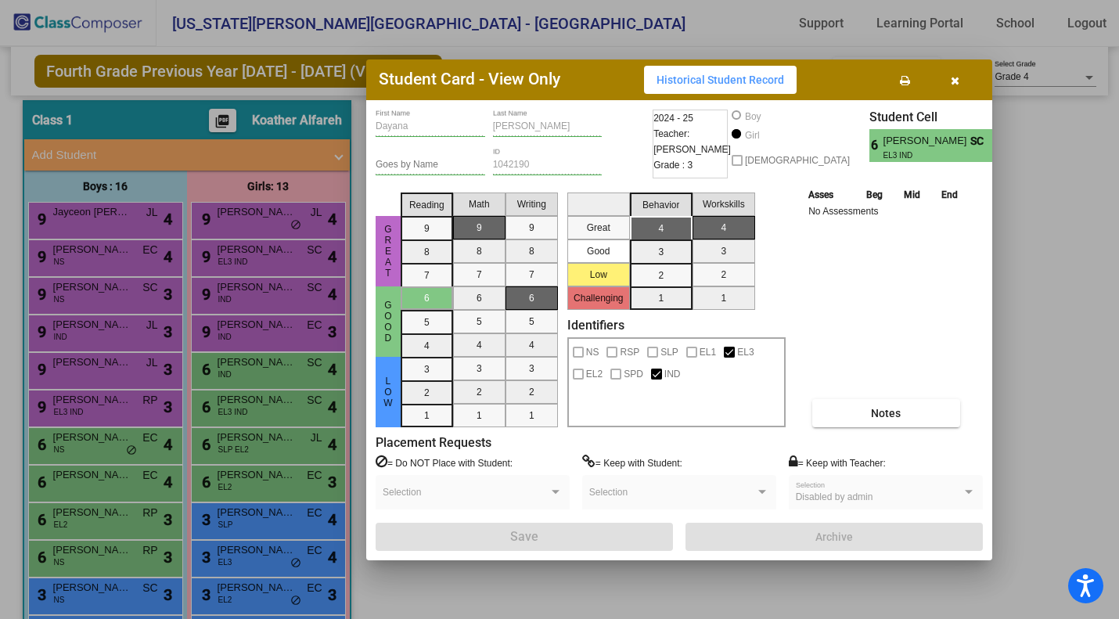
click at [217, 439] on div at bounding box center [559, 309] width 1119 height 619
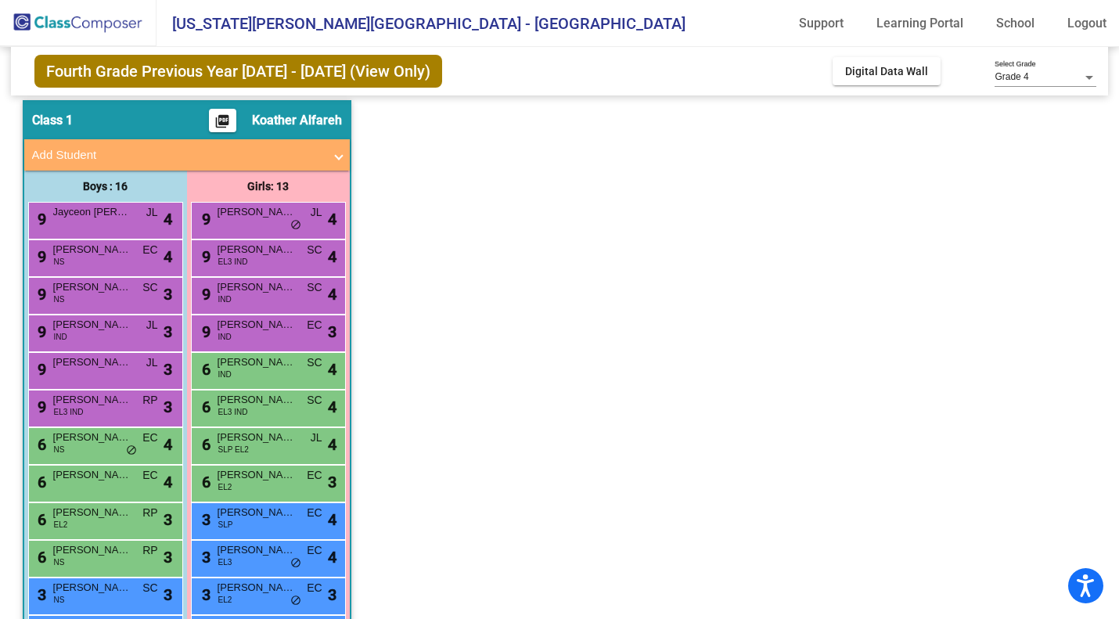
click at [217, 439] on span "[PERSON_NAME]" at bounding box center [256, 437] width 78 height 16
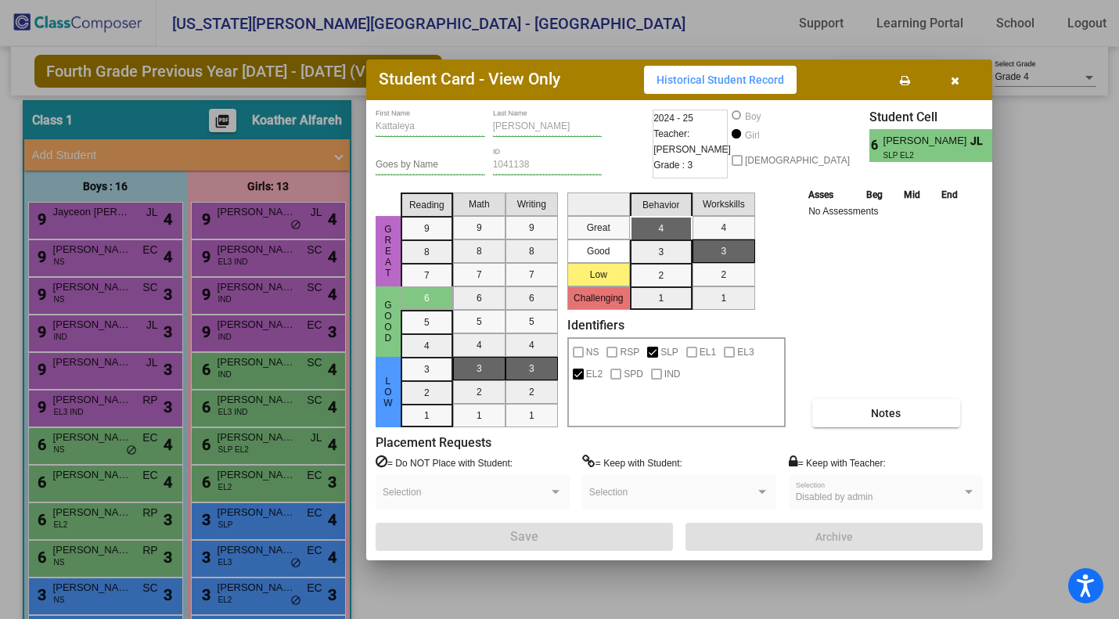
click at [224, 490] on div at bounding box center [559, 309] width 1119 height 619
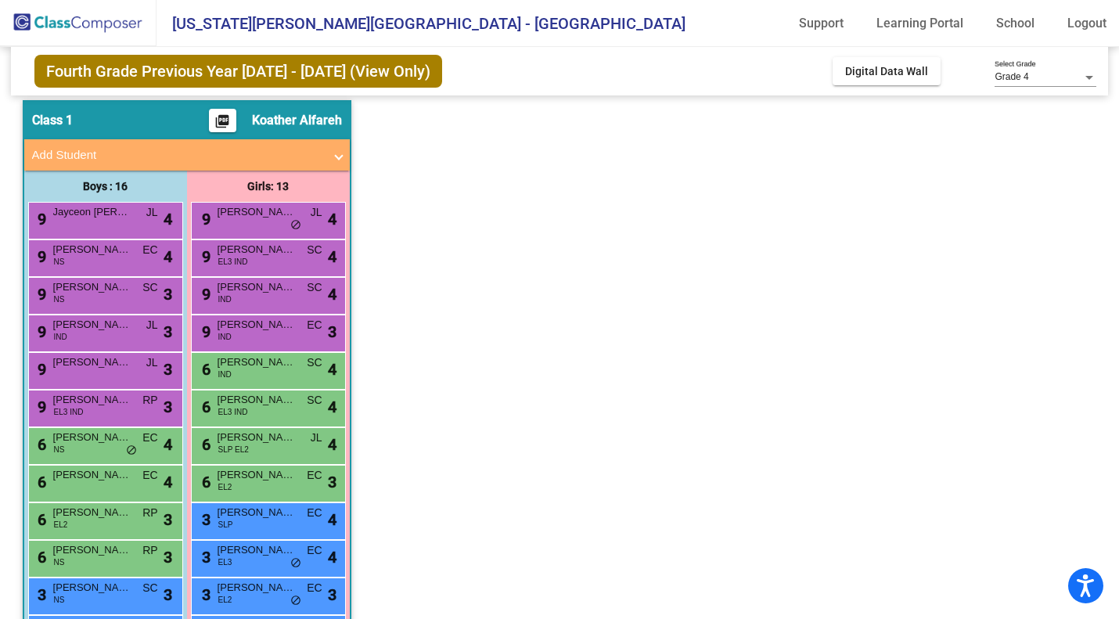
click at [224, 490] on span "EL2" at bounding box center [225, 487] width 14 height 12
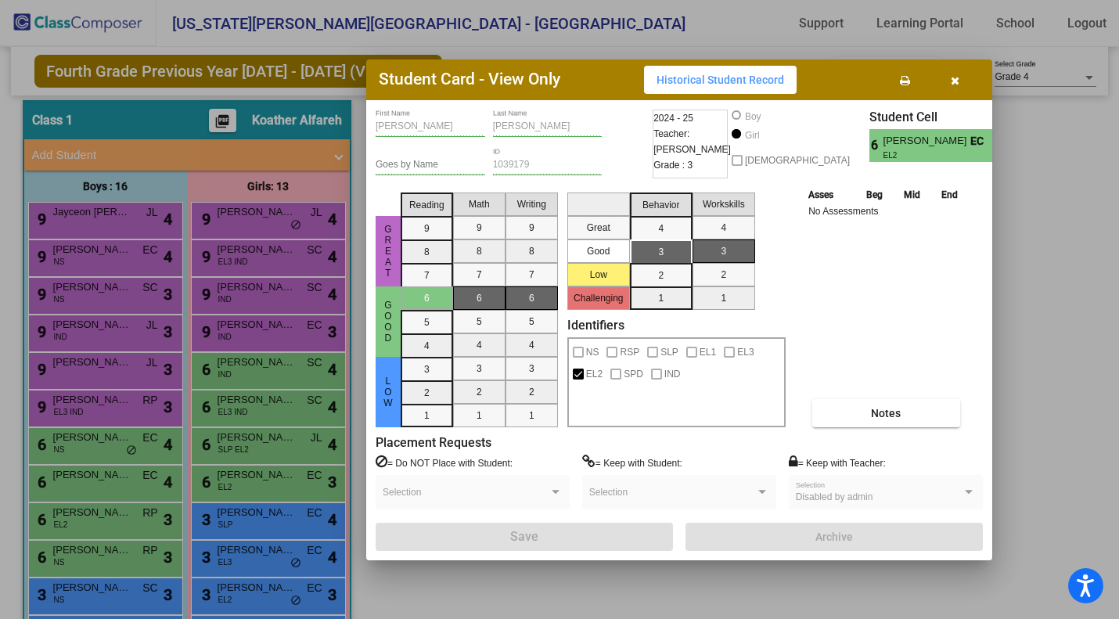
click at [222, 514] on div at bounding box center [559, 309] width 1119 height 619
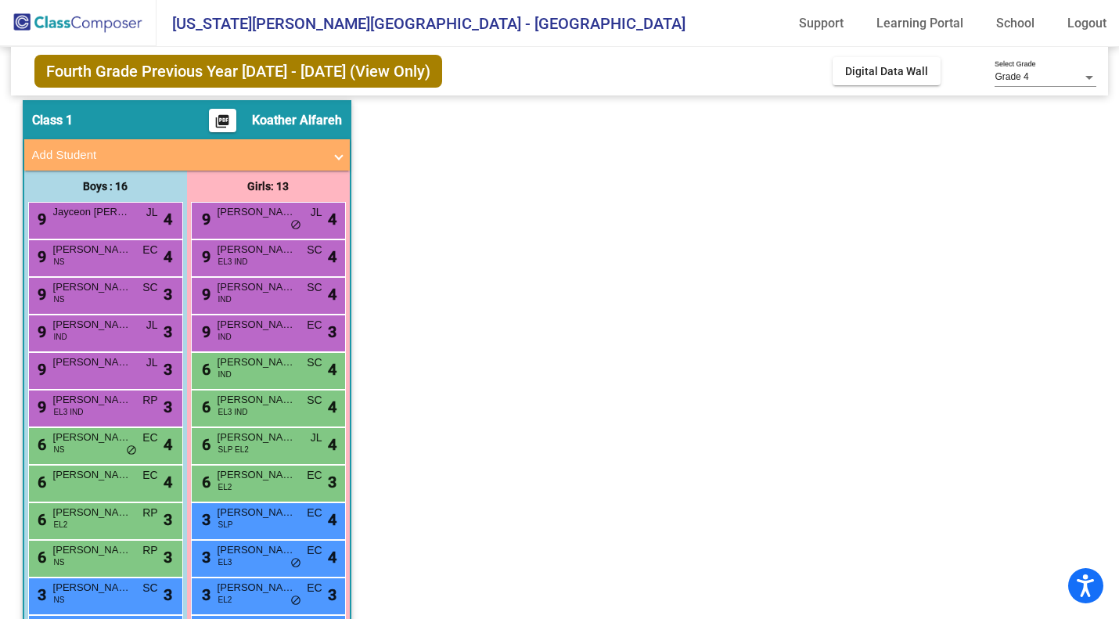
click at [222, 514] on span "[PERSON_NAME]" at bounding box center [256, 513] width 78 height 16
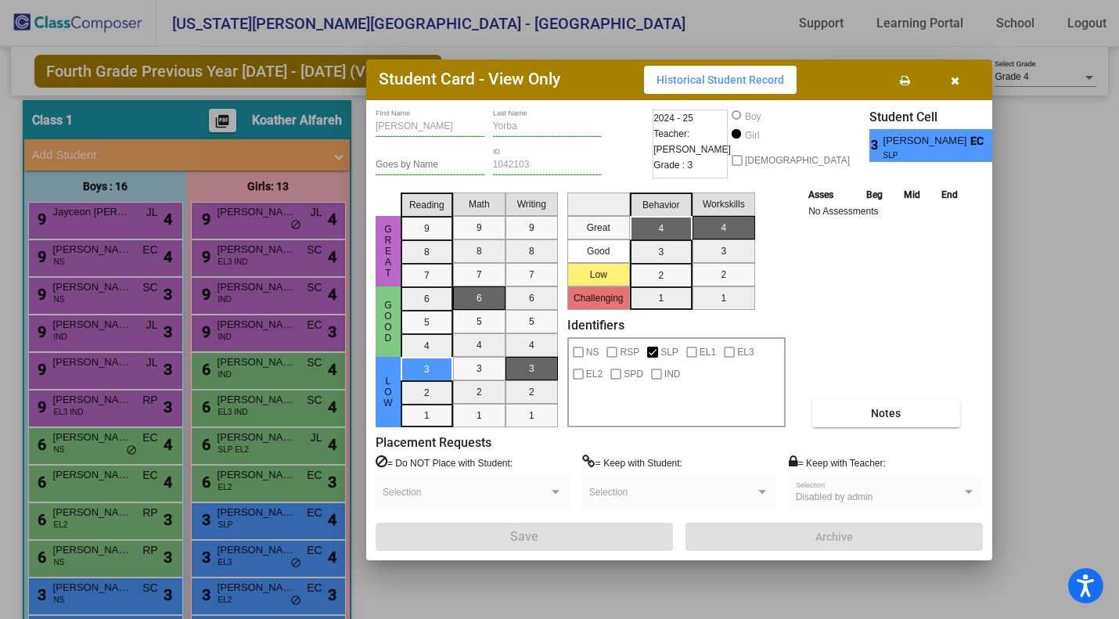
click at [224, 538] on div at bounding box center [559, 309] width 1119 height 619
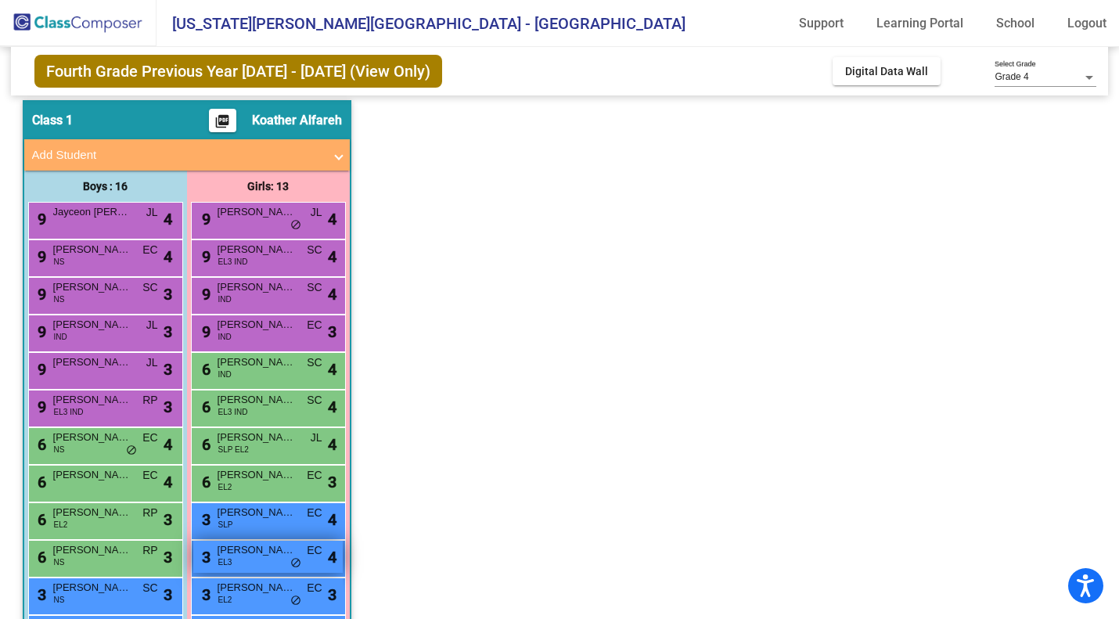
click at [222, 544] on span "[PERSON_NAME]" at bounding box center [256, 550] width 78 height 16
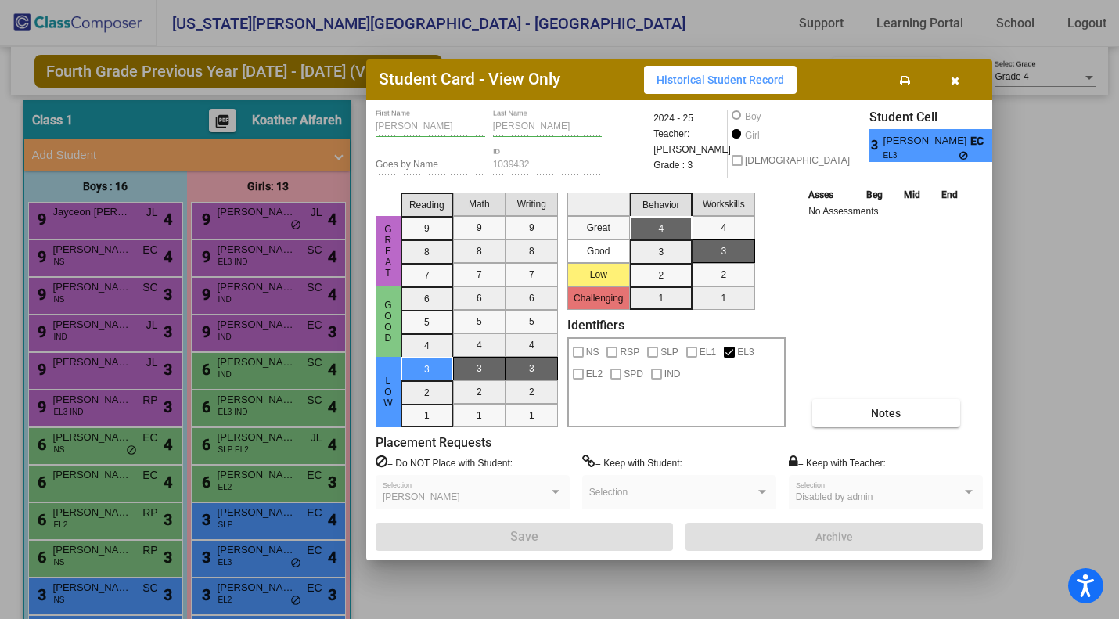
click at [220, 566] on div at bounding box center [559, 309] width 1119 height 619
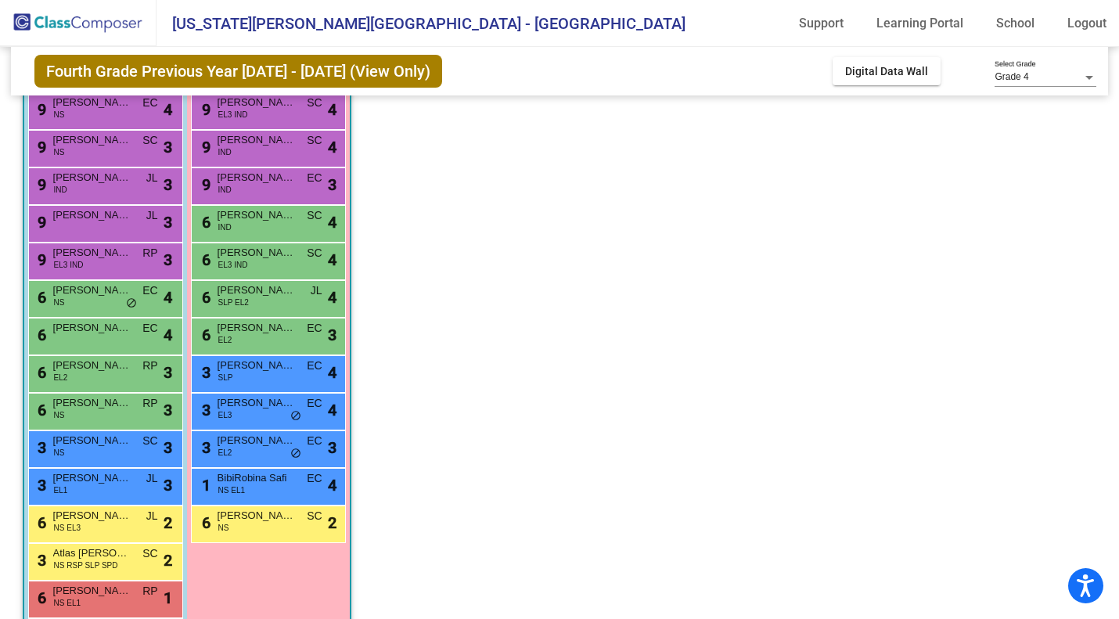
scroll to position [197, 0]
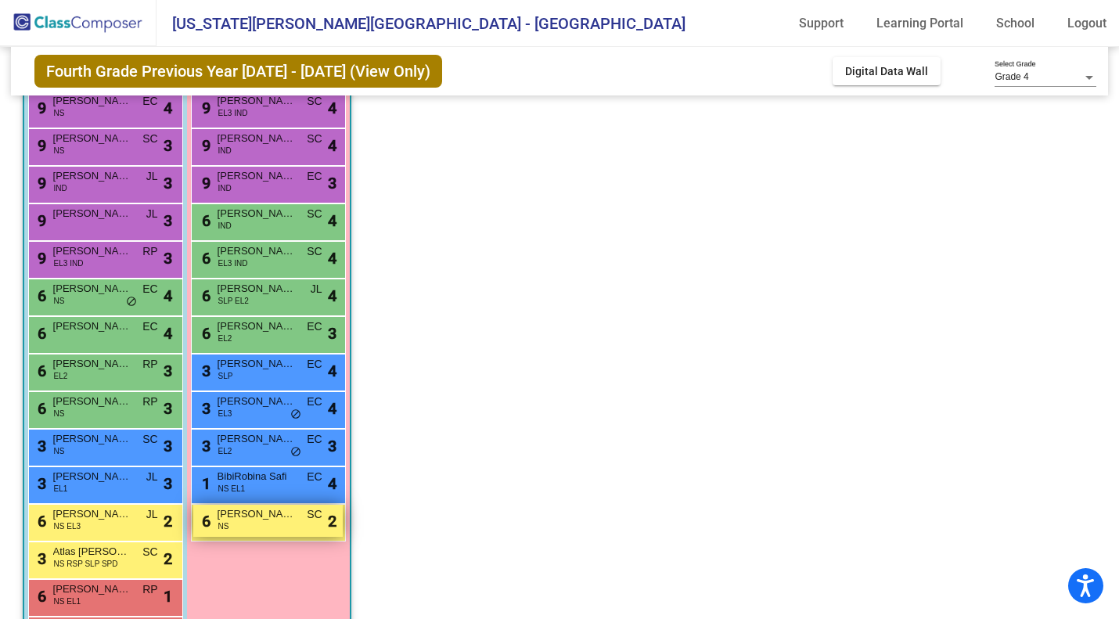
click at [243, 515] on span "[PERSON_NAME]" at bounding box center [256, 514] width 78 height 16
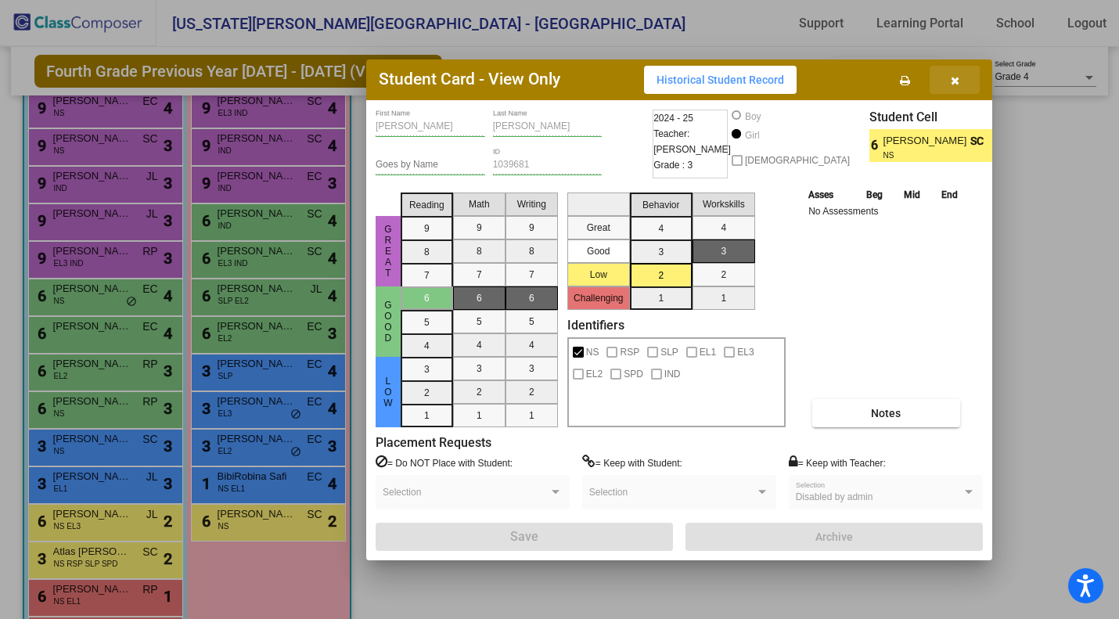
click at [961, 80] on button "button" at bounding box center [954, 80] width 50 height 28
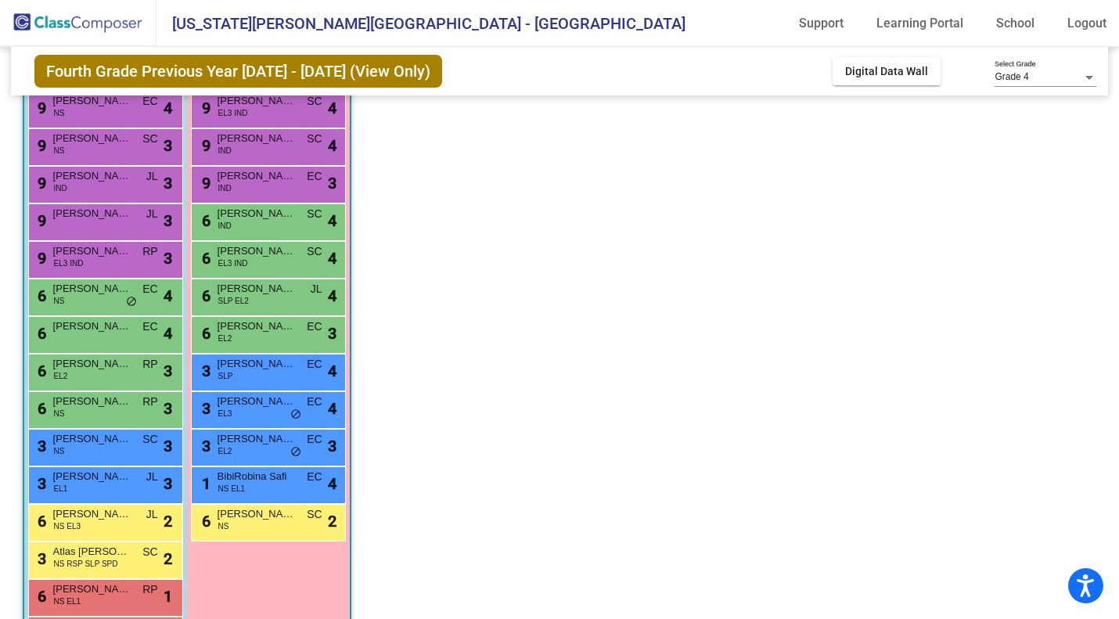
click at [898, 226] on app-classroom "Class 1 picture_as_pdf Koather Alfareh Add Student First Name Last Name Student…" at bounding box center [560, 315] width 1074 height 728
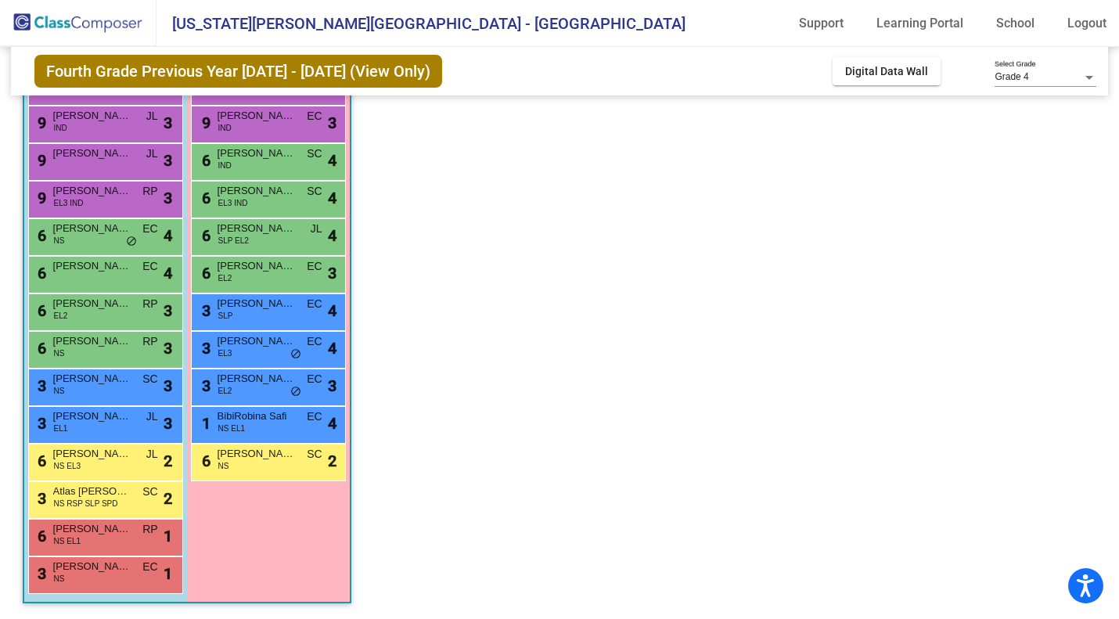
scroll to position [0, 0]
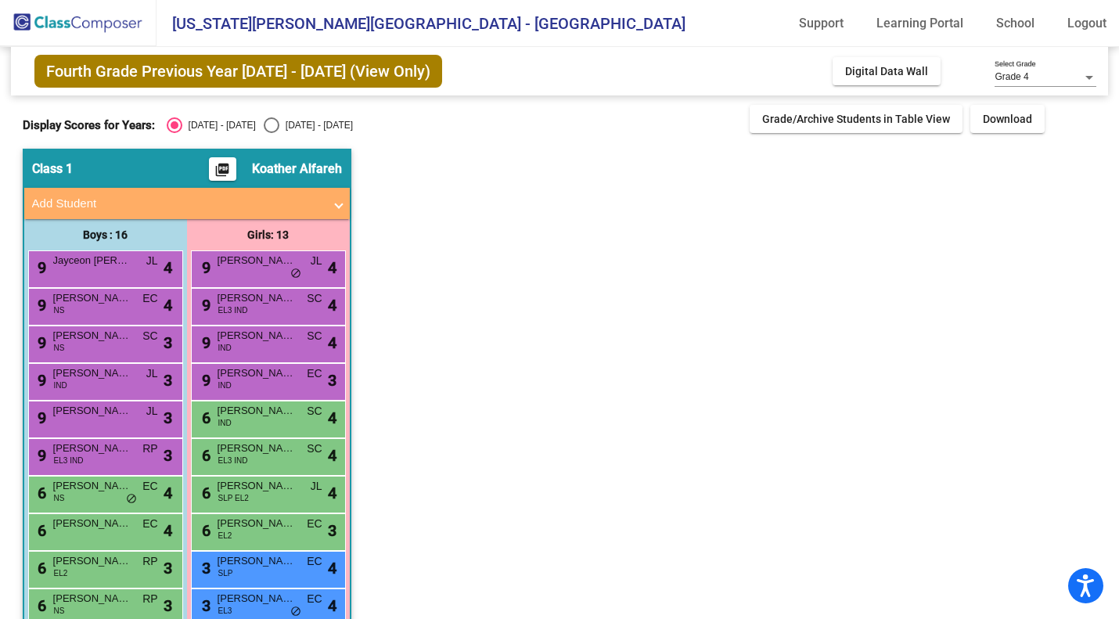
click at [915, 451] on app-classroom "Class 1 picture_as_pdf Koather Alfareh Add Student First Name Last Name Student…" at bounding box center [560, 513] width 1074 height 728
click at [869, 64] on button "Digital Data Wall" at bounding box center [886, 71] width 108 height 28
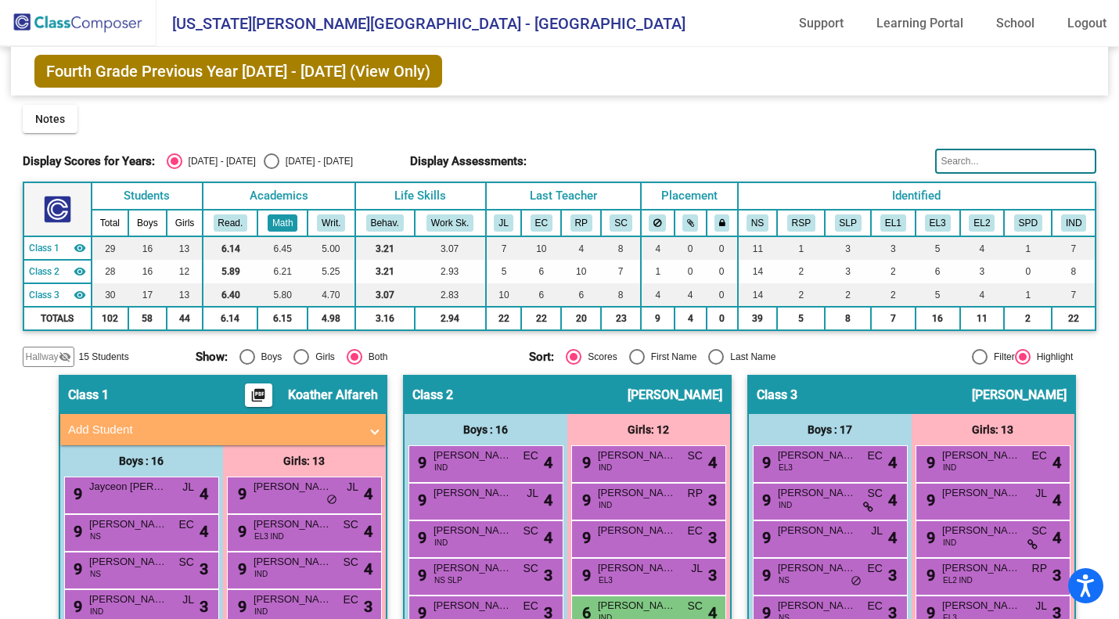
click at [296, 229] on button "Math" at bounding box center [283, 222] width 30 height 17
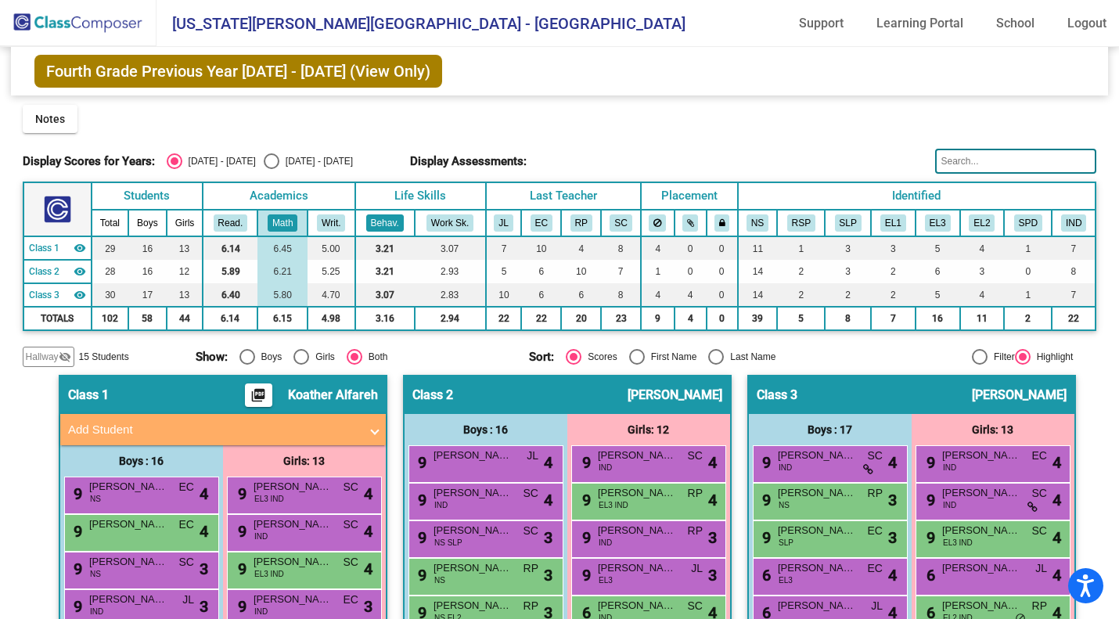
click at [382, 223] on button "Behav." at bounding box center [385, 222] width 38 height 17
click at [291, 224] on button "Math" at bounding box center [283, 222] width 30 height 17
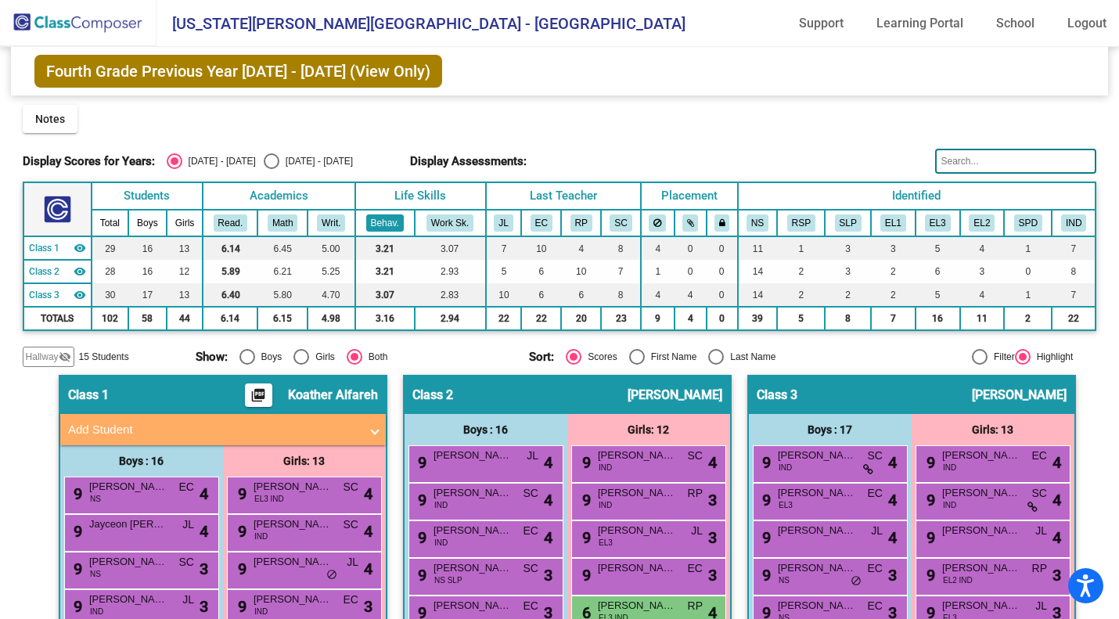
click at [376, 214] on button "Behav." at bounding box center [385, 222] width 38 height 17
click at [379, 236] on td "3.21" at bounding box center [384, 247] width 59 height 23
click at [389, 221] on button "Behav." at bounding box center [385, 222] width 38 height 17
click at [418, 211] on th "Work Sk." at bounding box center [450, 223] width 71 height 27
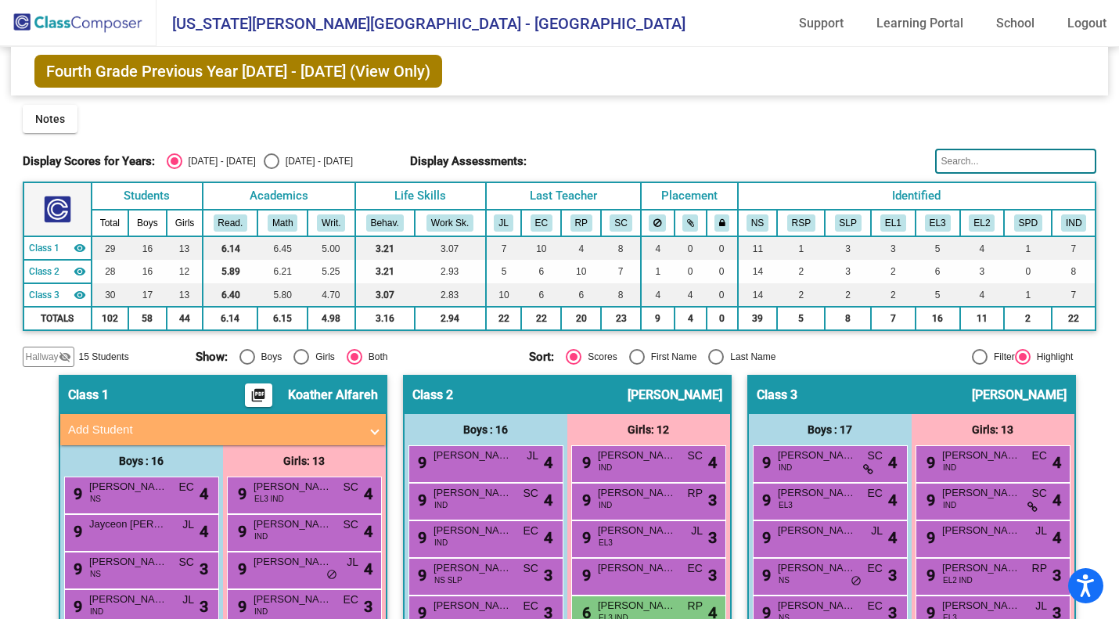
click at [418, 211] on th "Work Sk." at bounding box center [450, 223] width 71 height 27
click at [825, 139] on div "Display Scores for Years: [DATE] - [DATE] [DATE] - [DATE] Grade/Archive Student…" at bounding box center [560, 236] width 1074 height 262
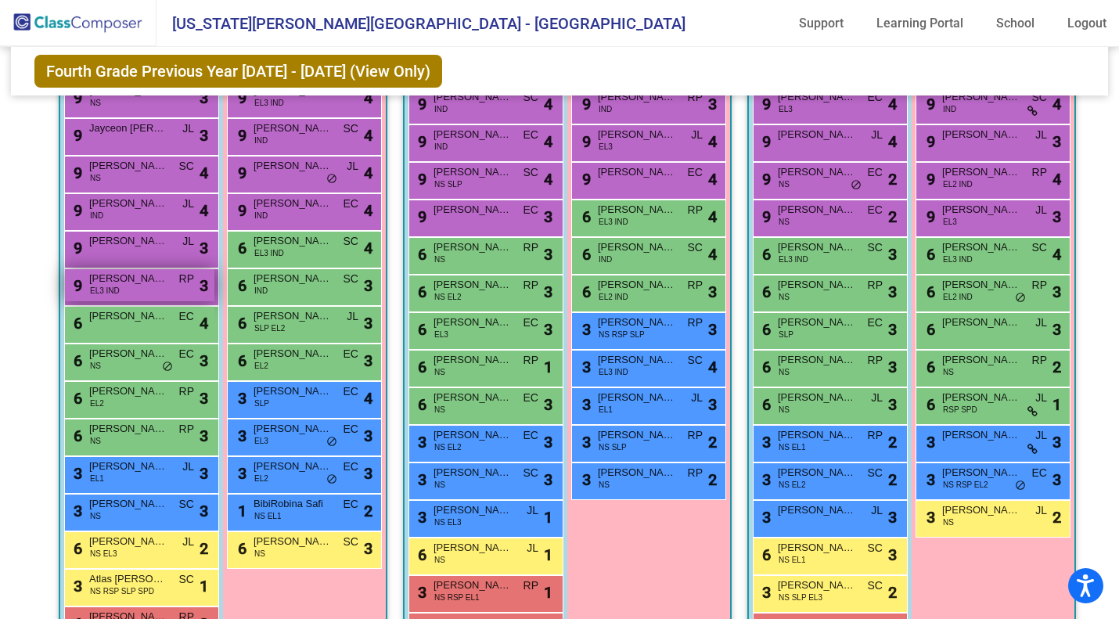
scroll to position [397, 0]
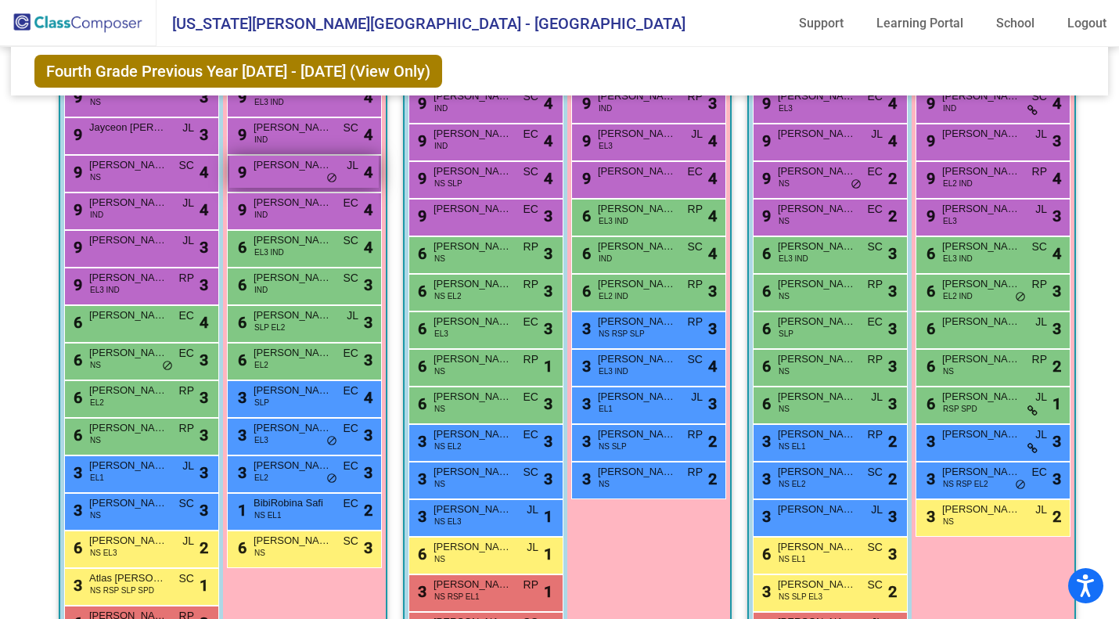
click at [278, 171] on span "[PERSON_NAME]" at bounding box center [292, 165] width 78 height 16
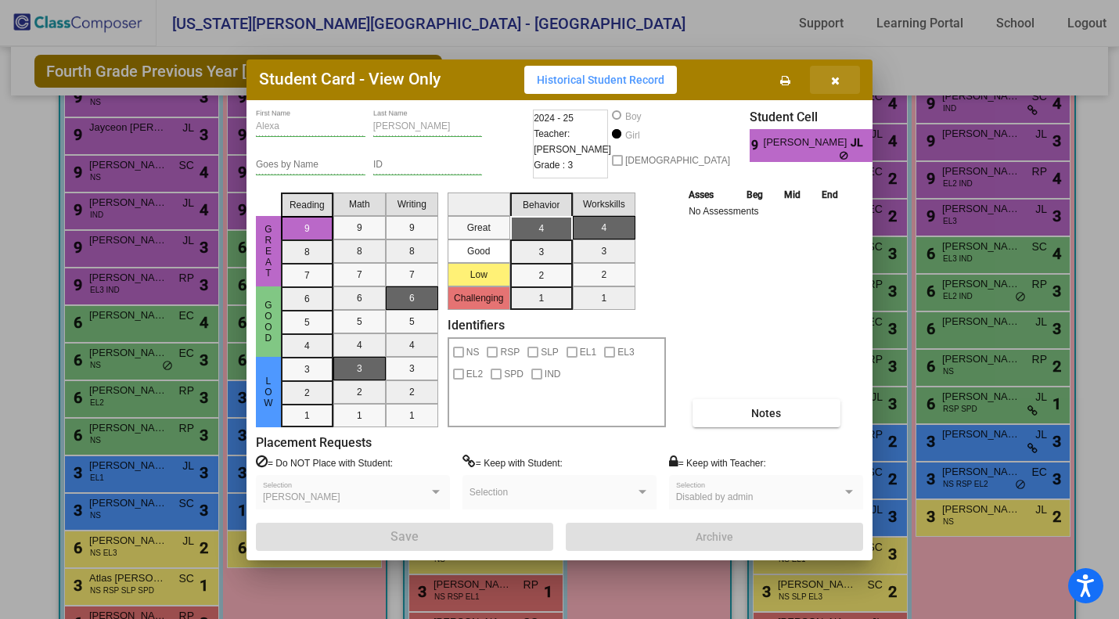
click at [837, 85] on icon "button" at bounding box center [835, 80] width 9 height 11
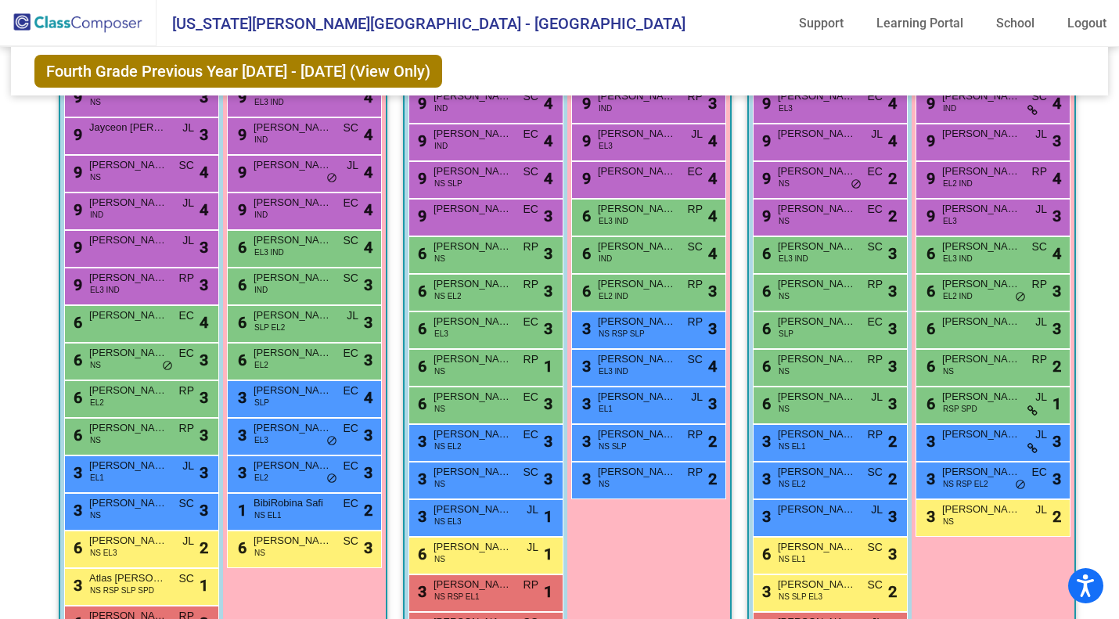
scroll to position [489, 0]
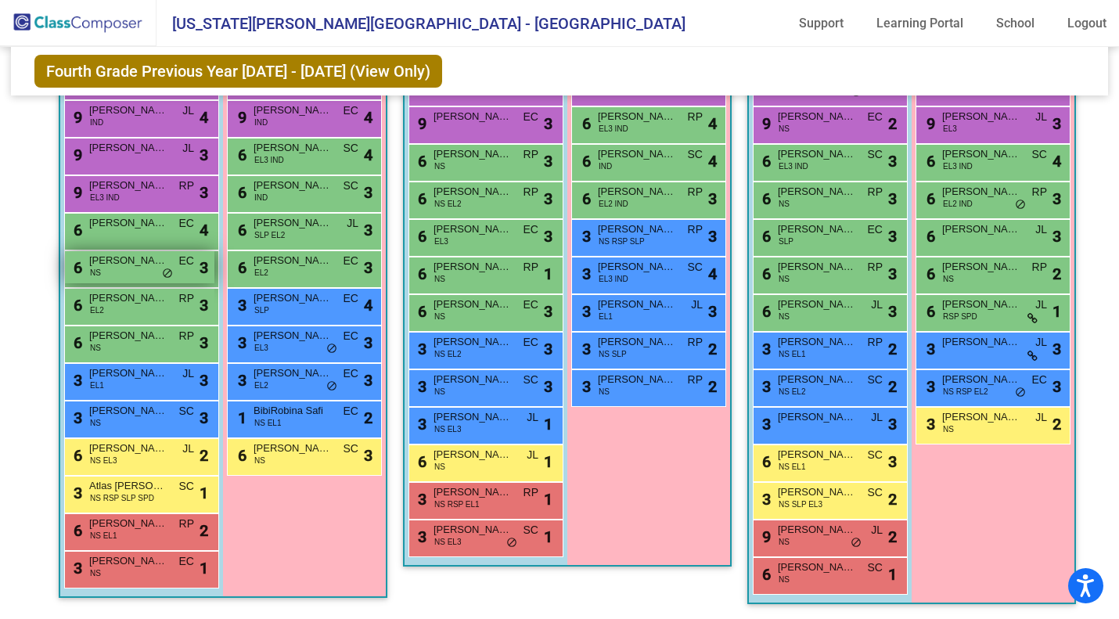
click at [149, 254] on span "[PERSON_NAME]" at bounding box center [128, 261] width 78 height 16
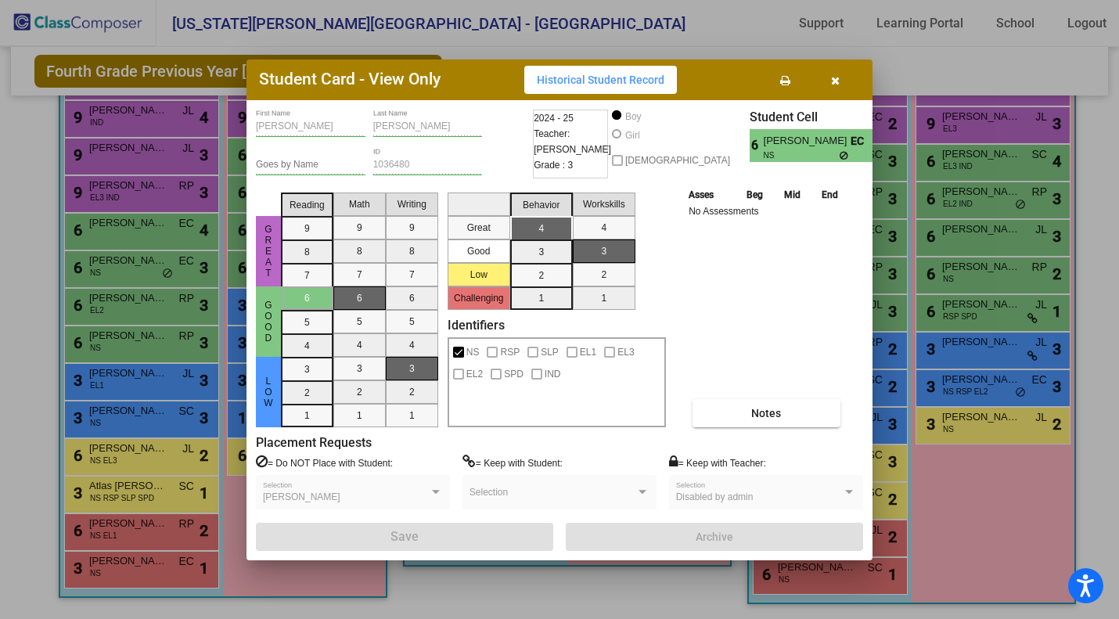
click at [841, 75] on button "button" at bounding box center [835, 80] width 50 height 28
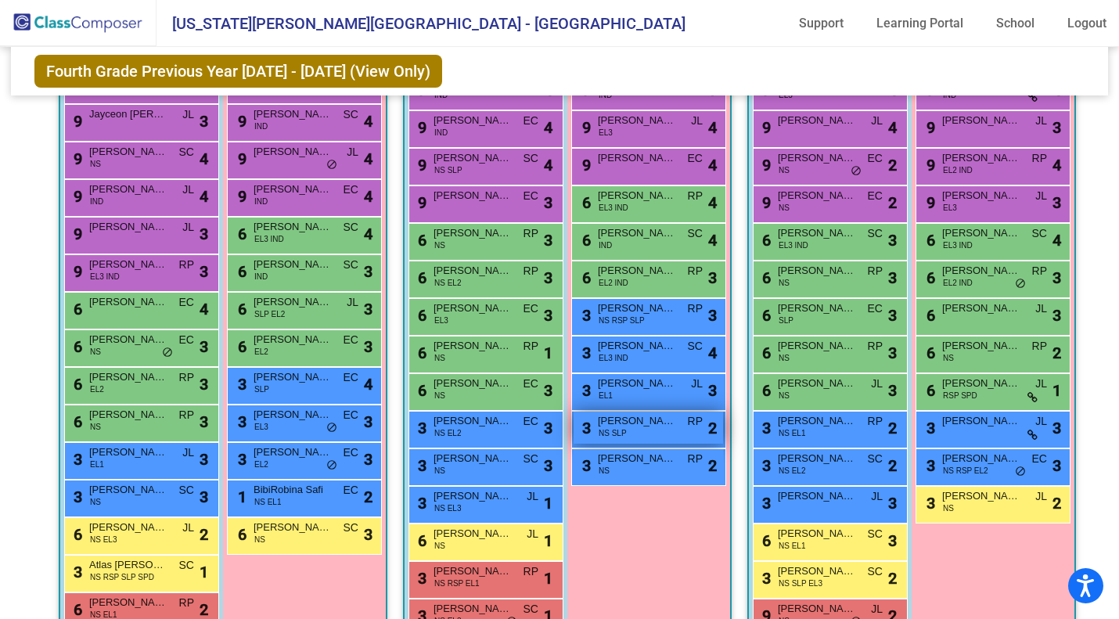
scroll to position [414, 0]
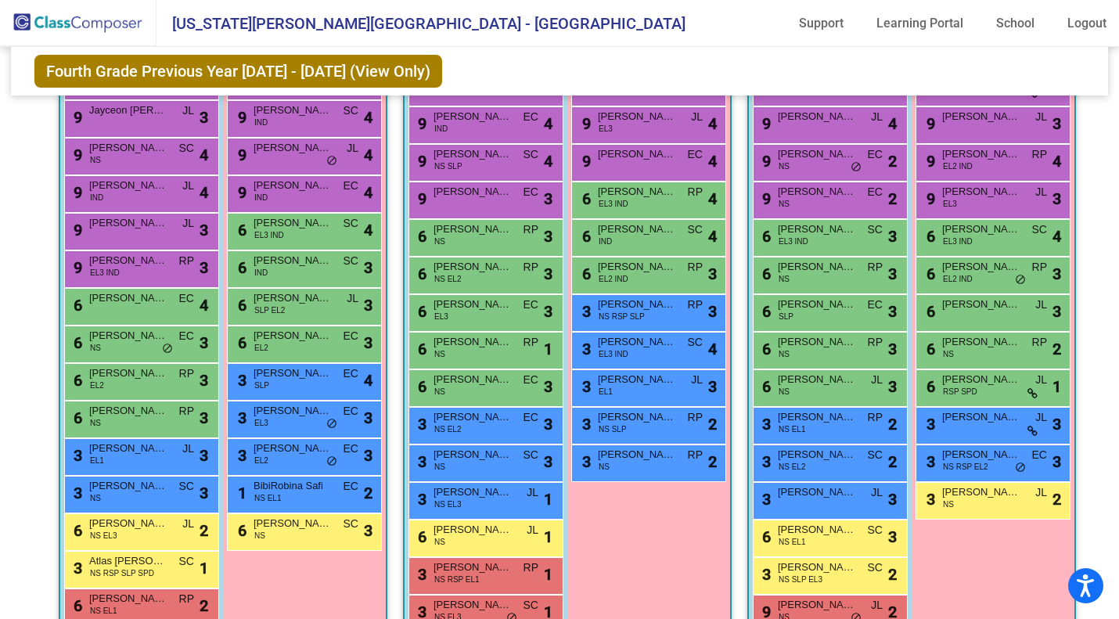
click at [648, 494] on div "Girls: 12 9 [PERSON_NAME] IND SC lock do_not_disturb_alt 4 9 [PERSON_NAME] IND …" at bounding box center [648, 320] width 163 height 640
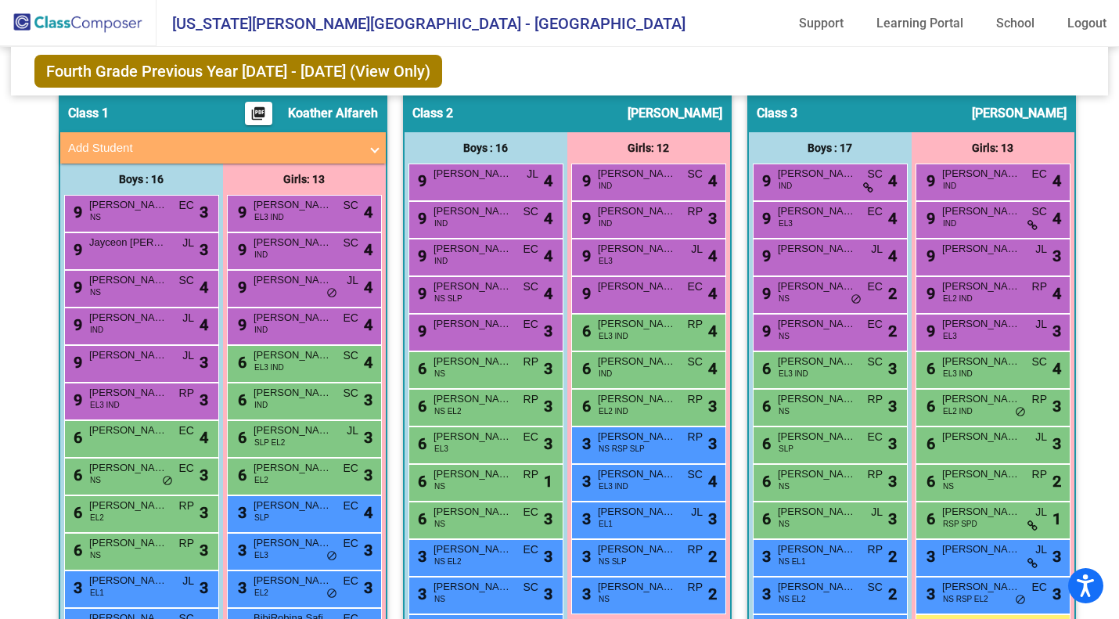
scroll to position [281, 0]
